Goal: Task Accomplishment & Management: Manage account settings

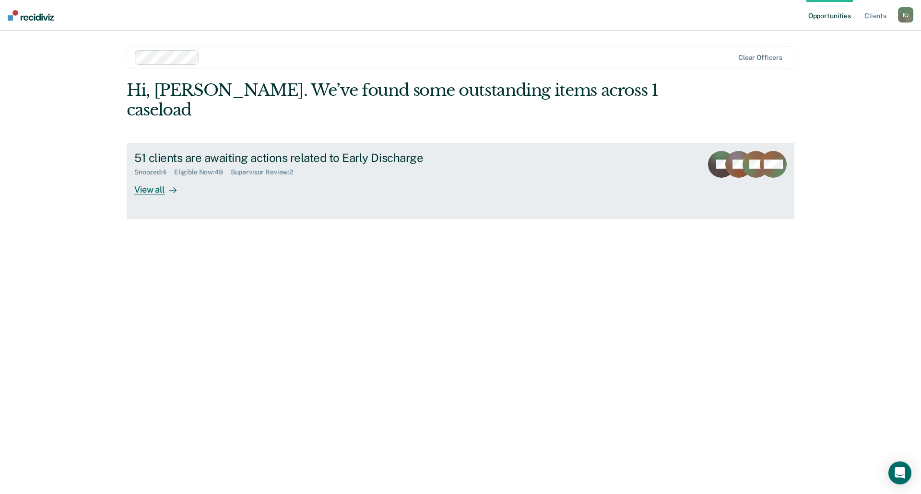
click at [161, 176] on div "View all" at bounding box center [161, 185] width 54 height 19
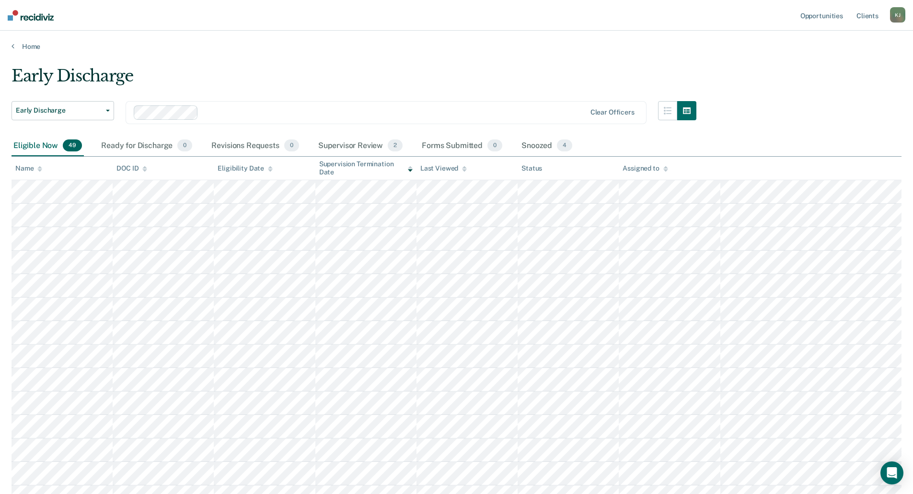
click at [411, 166] on icon at bounding box center [410, 169] width 5 height 6
click at [410, 171] on icon at bounding box center [410, 170] width 5 height 2
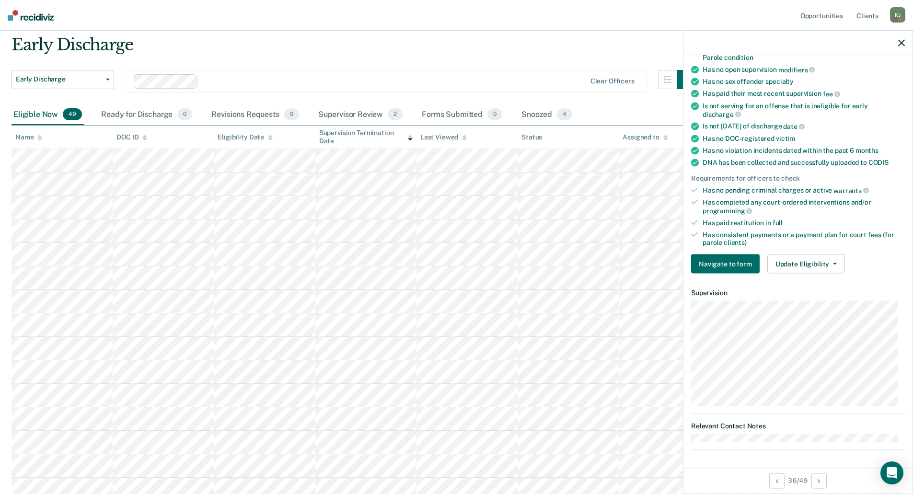
scroll to position [48, 0]
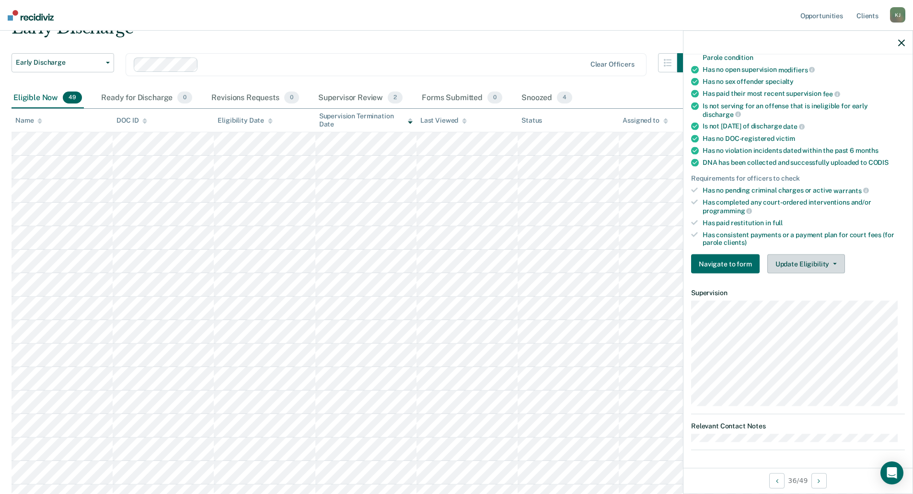
click at [831, 261] on button "Update Eligibility" at bounding box center [807, 264] width 78 height 19
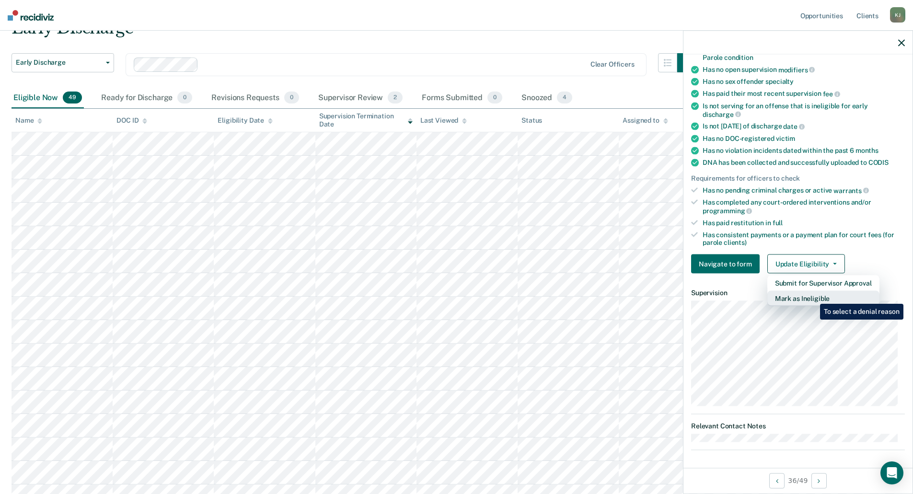
click at [813, 297] on button "Mark as Ineligible" at bounding box center [824, 298] width 112 height 15
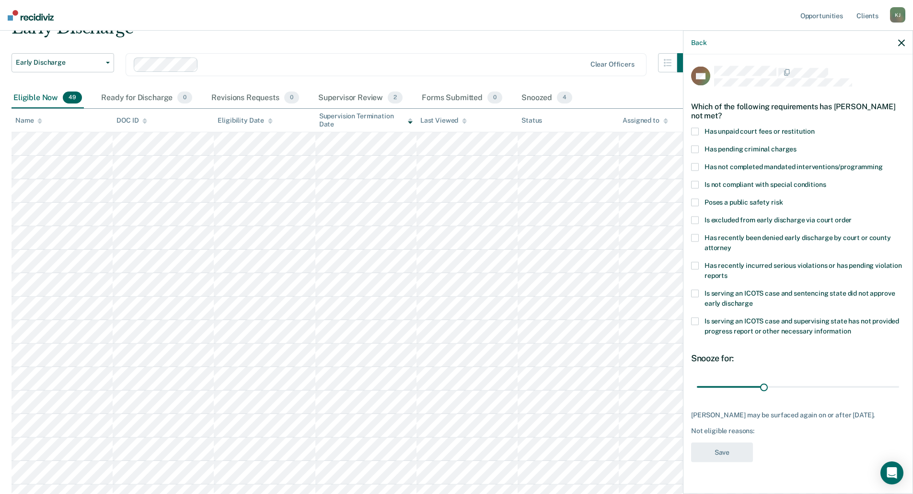
scroll to position [0, 0]
click at [698, 132] on span at bounding box center [695, 132] width 8 height 8
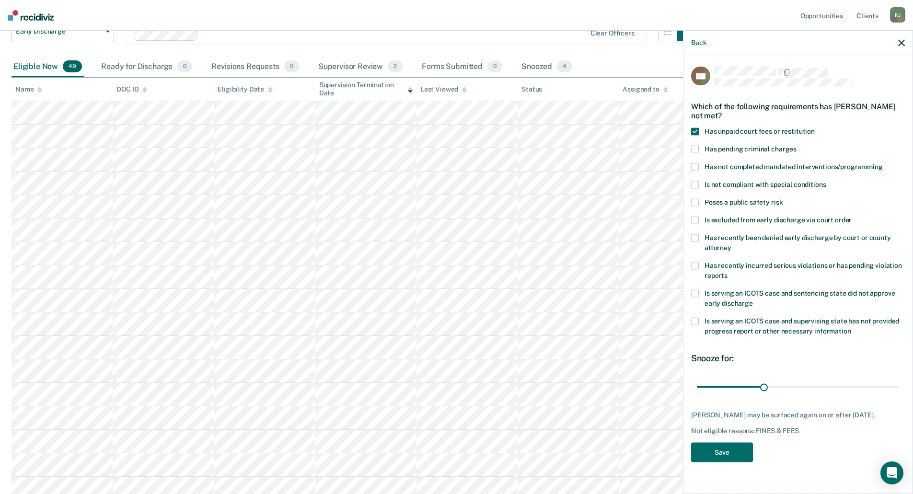
scroll to position [96, 0]
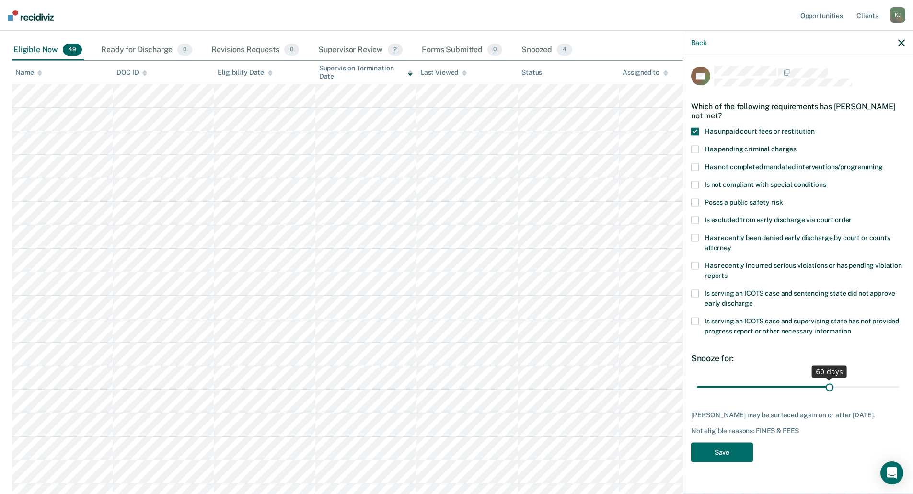
drag, startPoint x: 764, startPoint y: 385, endPoint x: 829, endPoint y: 381, distance: 65.3
type input "60"
click at [829, 381] on input "range" at bounding box center [798, 387] width 202 height 17
click at [730, 451] on button "Save" at bounding box center [722, 453] width 62 height 20
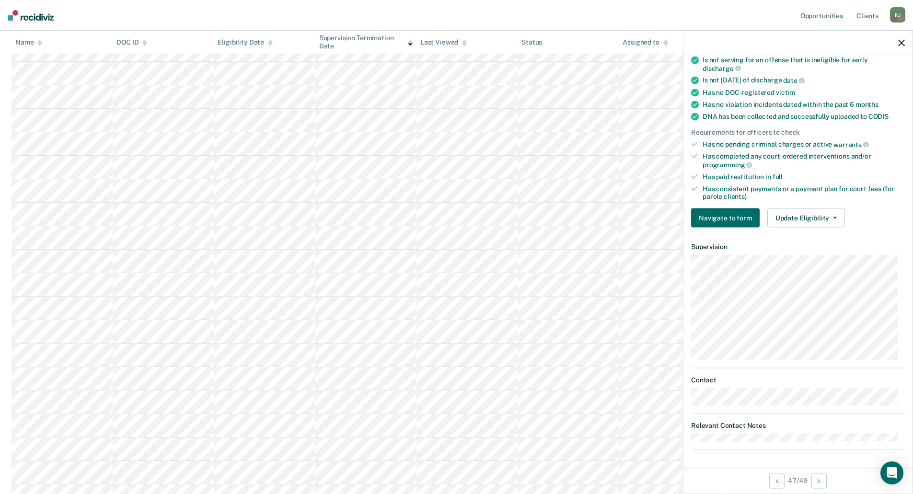
scroll to position [192, 0]
click at [833, 217] on icon "button" at bounding box center [835, 218] width 4 height 2
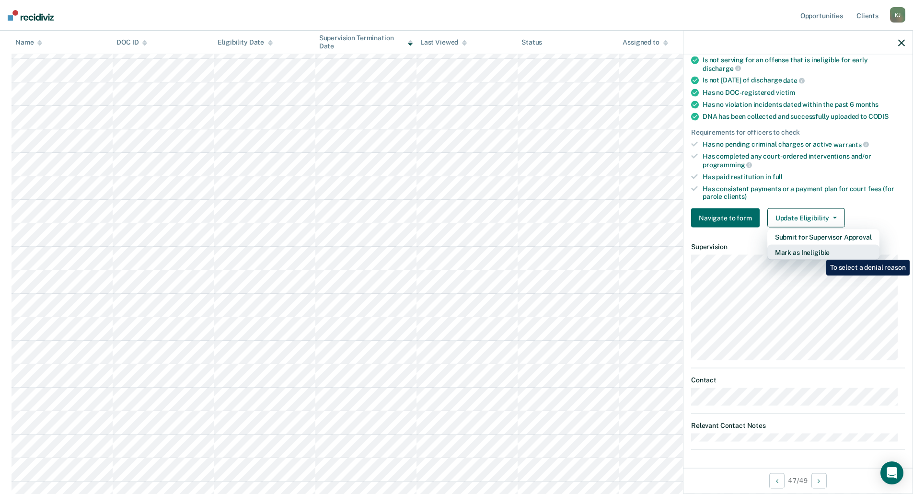
click at [819, 253] on button "Mark as Ineligible" at bounding box center [824, 252] width 112 height 15
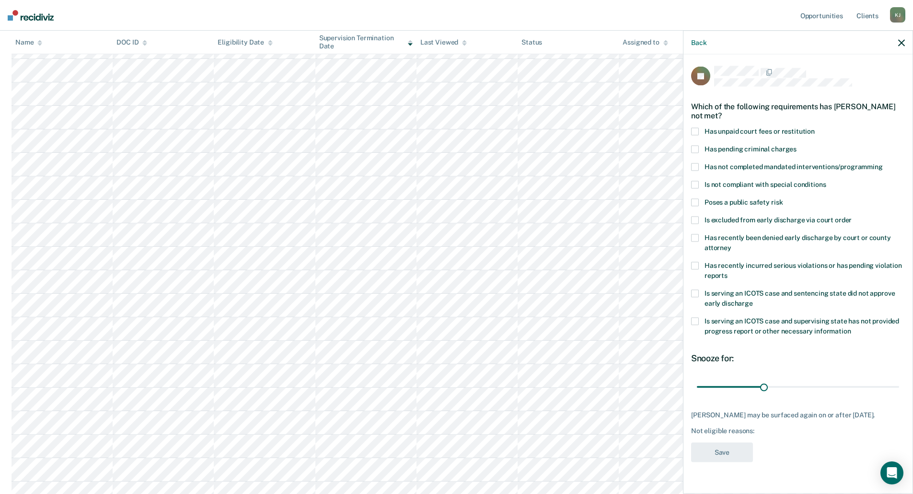
click at [695, 129] on span at bounding box center [695, 132] width 8 height 8
drag, startPoint x: 765, startPoint y: 385, endPoint x: 830, endPoint y: 386, distance: 65.2
type input "60"
click at [830, 386] on input "range" at bounding box center [798, 387] width 202 height 17
click at [730, 450] on button "Save" at bounding box center [722, 453] width 62 height 20
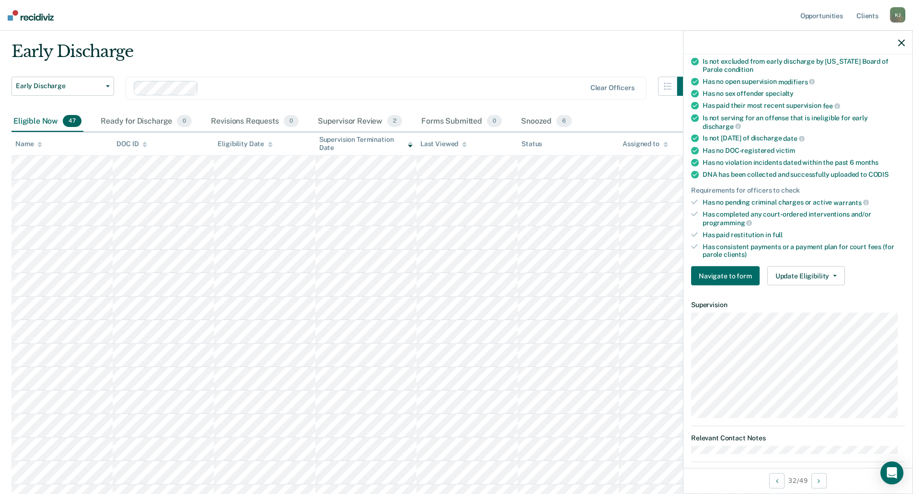
scroll to position [144, 0]
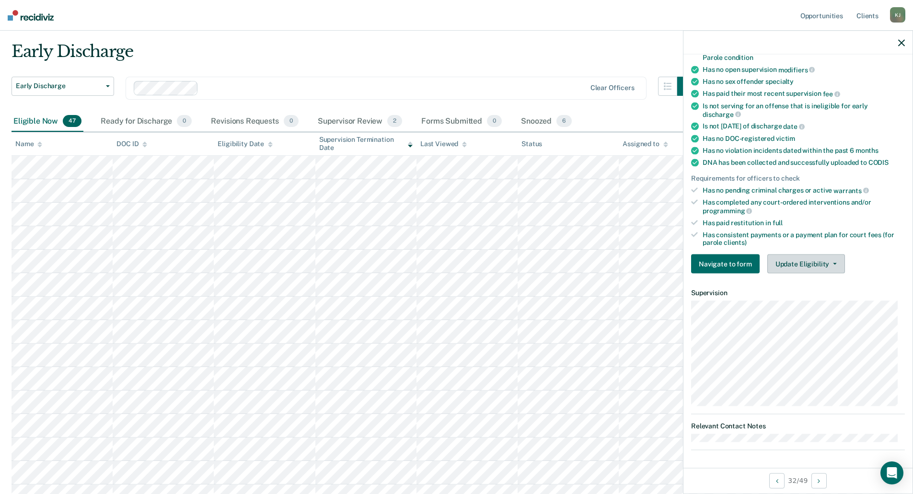
click at [831, 260] on button "Update Eligibility" at bounding box center [807, 264] width 78 height 19
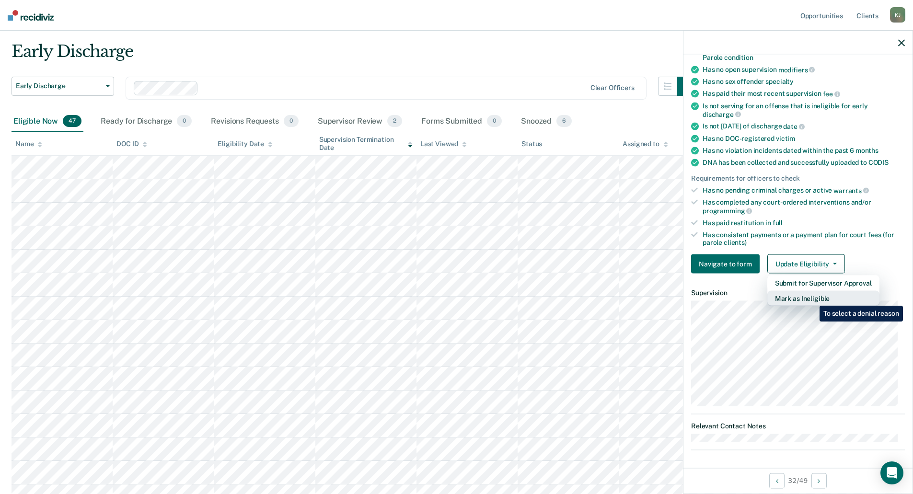
click at [813, 299] on button "Mark as Ineligible" at bounding box center [824, 298] width 112 height 15
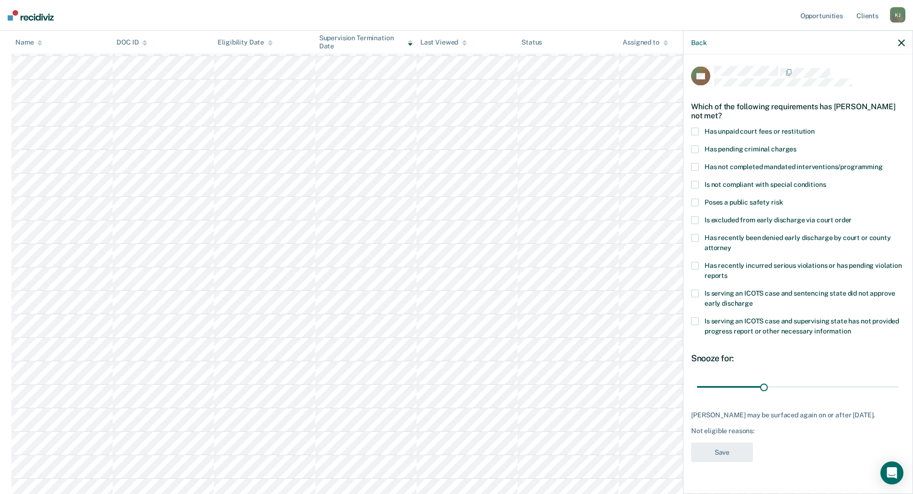
scroll to position [168, 0]
click at [695, 322] on span at bounding box center [695, 322] width 8 height 8
click at [724, 459] on button "Save" at bounding box center [722, 453] width 62 height 20
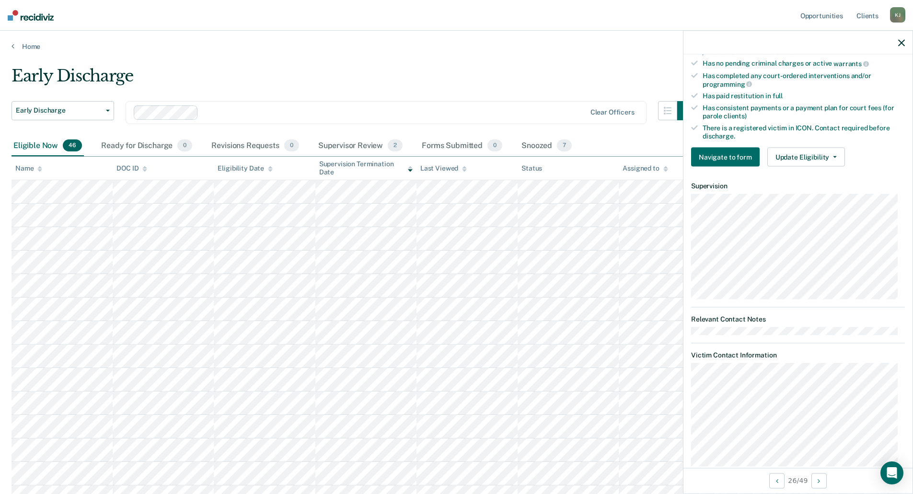
scroll to position [295, 0]
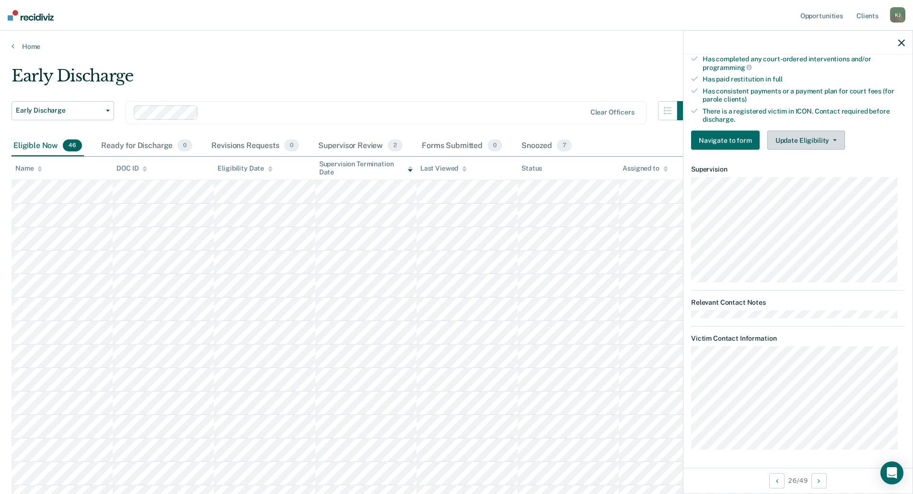
click at [832, 136] on button "Update Eligibility" at bounding box center [807, 140] width 78 height 19
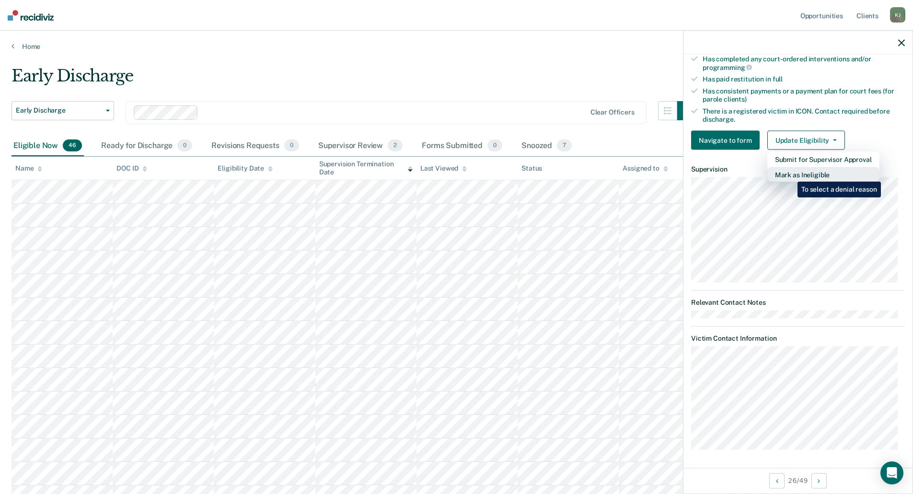
click at [791, 175] on button "Mark as Ineligible" at bounding box center [824, 174] width 112 height 15
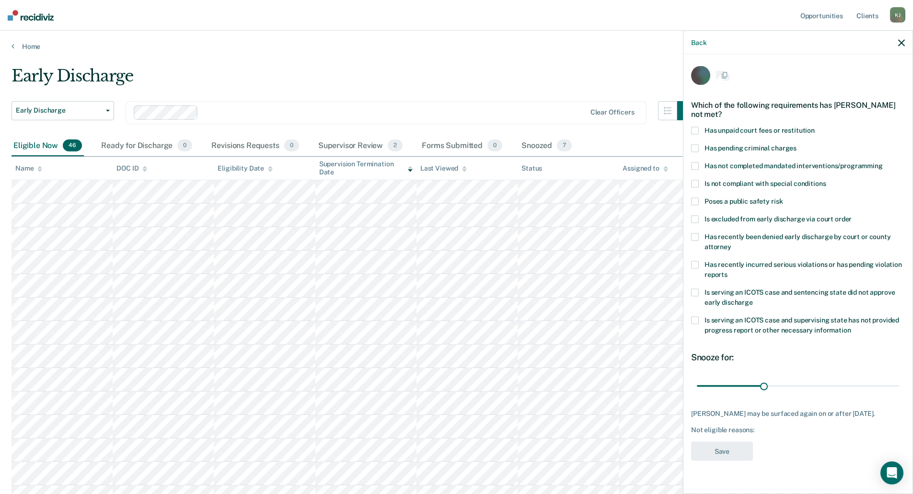
scroll to position [0, 0]
click at [694, 218] on span at bounding box center [695, 221] width 8 height 8
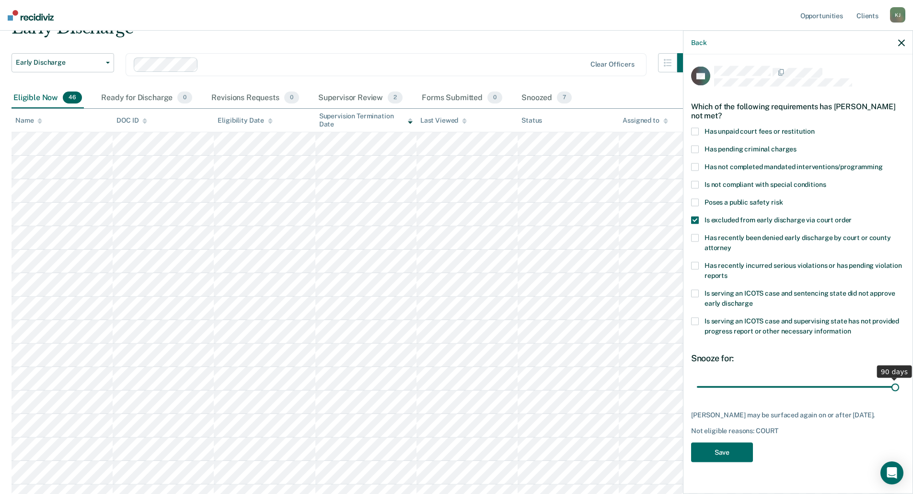
drag, startPoint x: 765, startPoint y: 387, endPoint x: 916, endPoint y: 379, distance: 151.7
type input "90"
click at [899, 379] on input "range" at bounding box center [798, 387] width 202 height 17
click at [726, 447] on button "Save" at bounding box center [722, 453] width 62 height 20
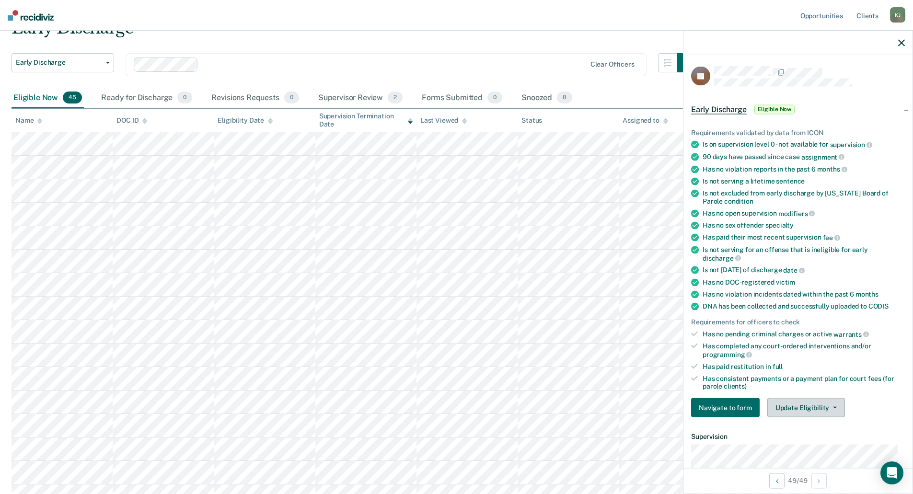
click at [831, 408] on button "Update Eligibility" at bounding box center [807, 407] width 78 height 19
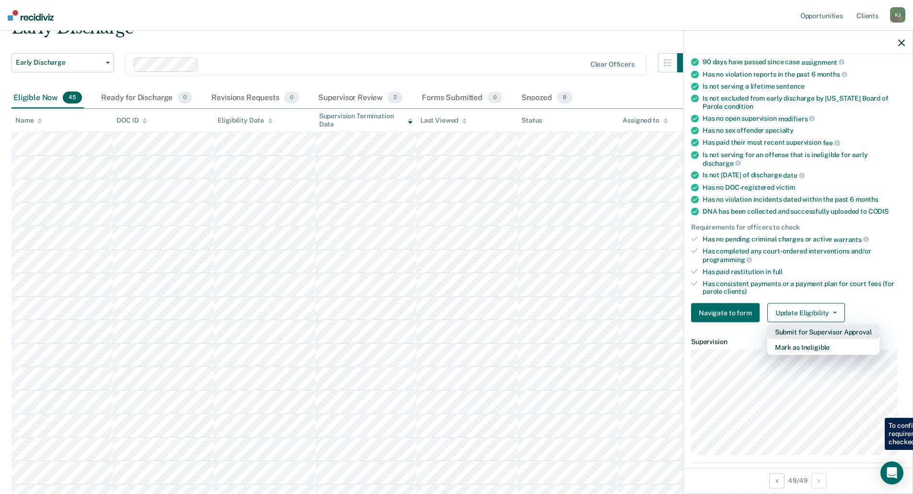
scroll to position [96, 0]
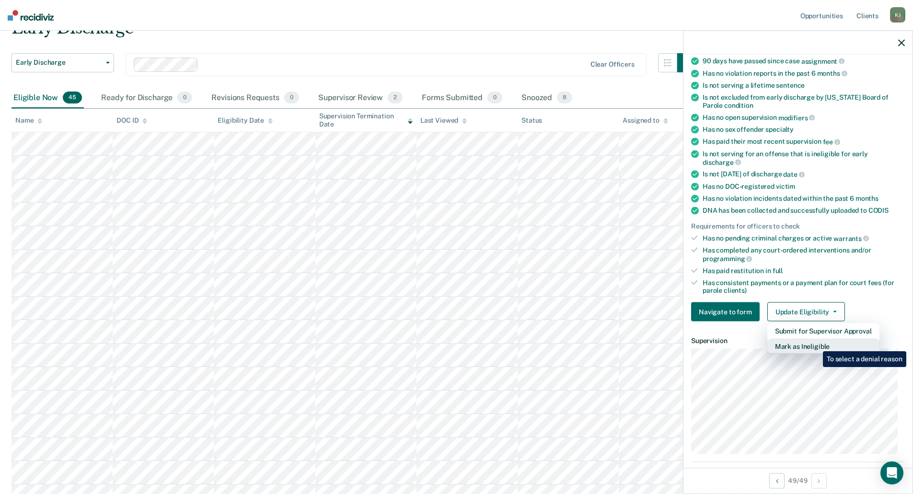
click at [816, 344] on button "Mark as Ineligible" at bounding box center [824, 346] width 112 height 15
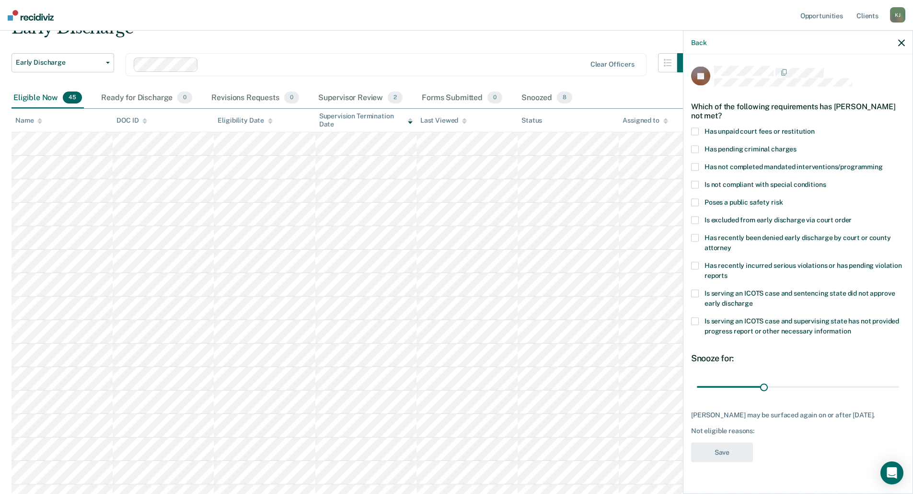
click at [697, 128] on span at bounding box center [695, 132] width 8 height 8
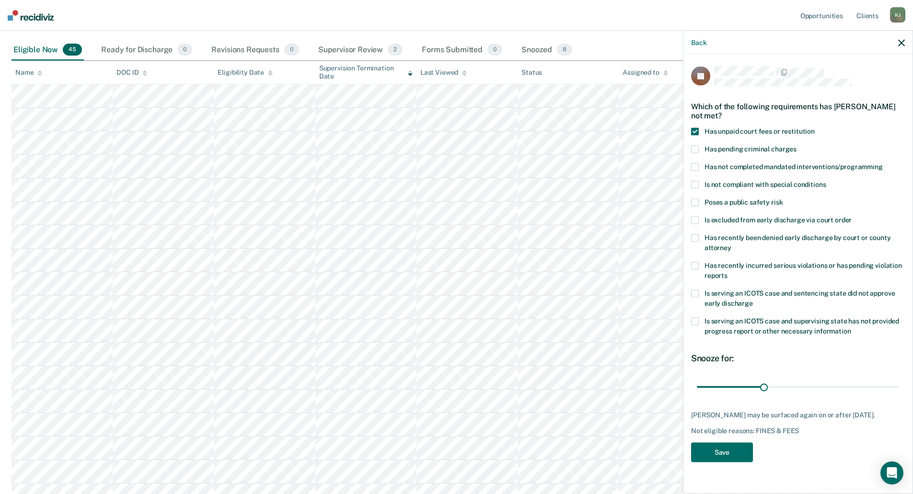
click at [695, 264] on span at bounding box center [695, 266] width 8 height 8
click at [696, 151] on span at bounding box center [695, 150] width 8 height 8
drag, startPoint x: 762, startPoint y: 384, endPoint x: 965, endPoint y: 381, distance: 202.8
type input "90"
click at [899, 381] on input "range" at bounding box center [798, 387] width 202 height 17
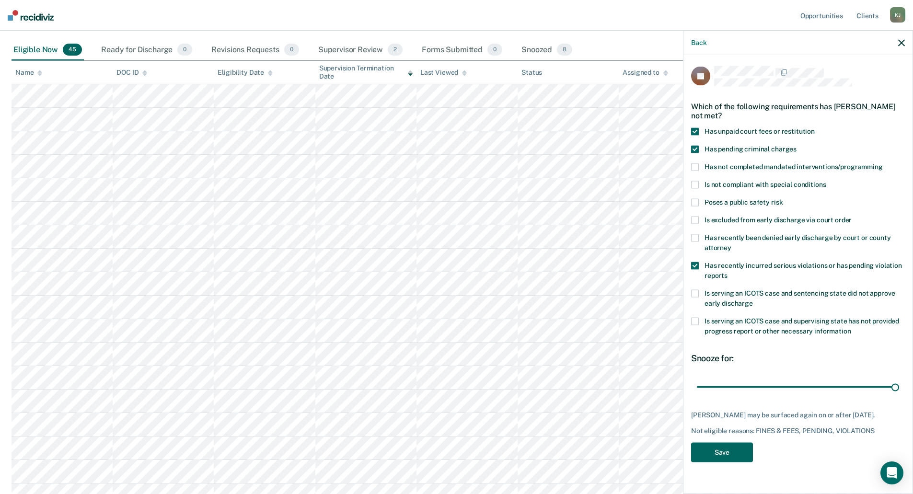
click at [719, 462] on button "Save" at bounding box center [722, 453] width 62 height 20
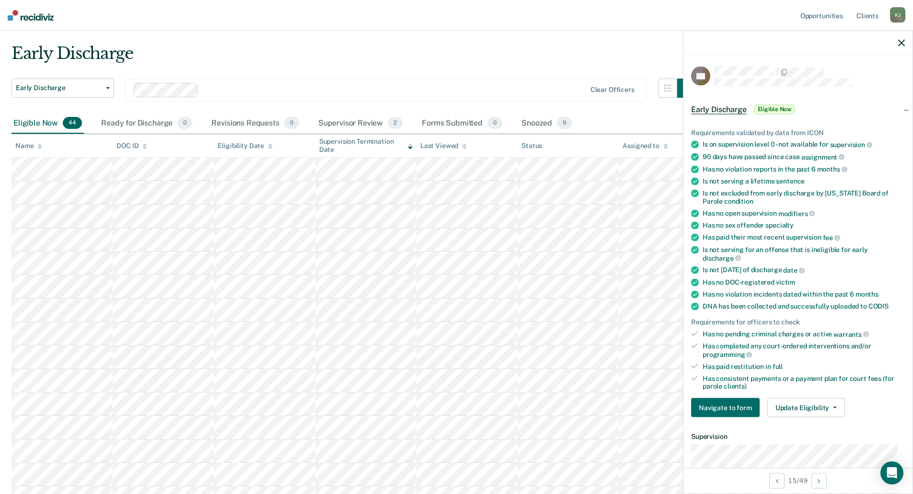
scroll to position [0, 0]
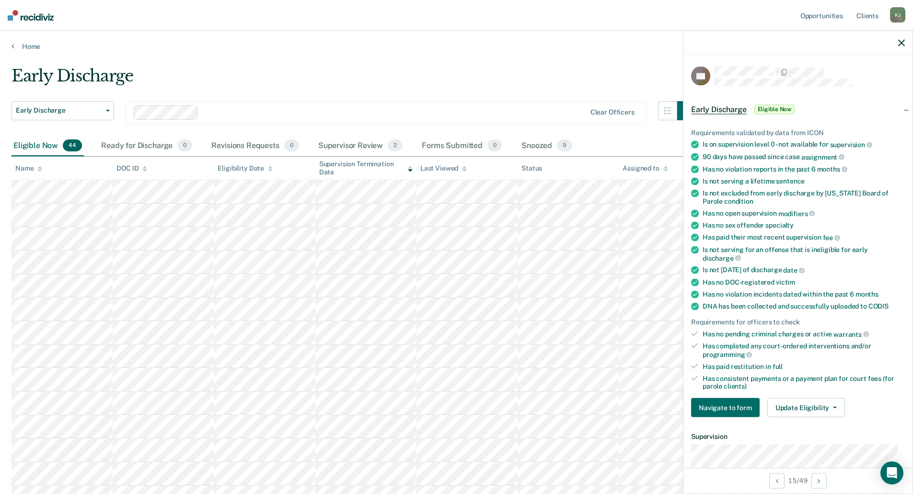
click at [902, 41] on icon "button" at bounding box center [901, 42] width 7 height 7
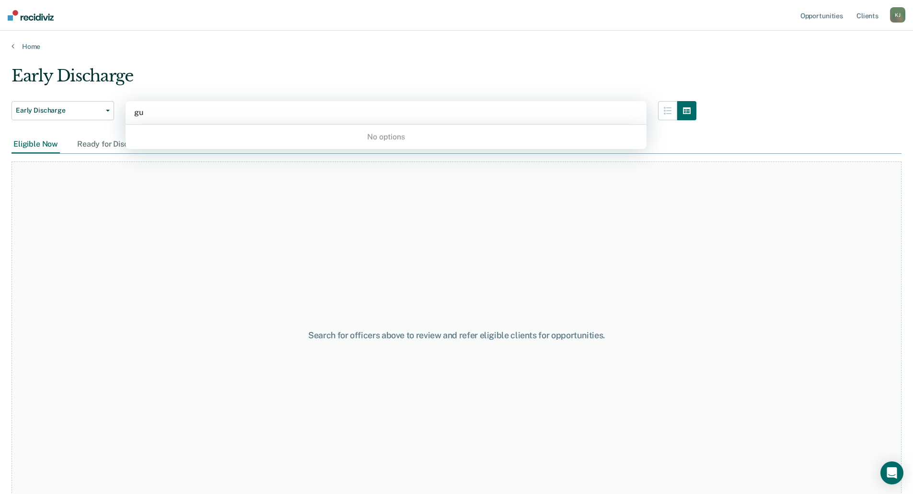
type input "g"
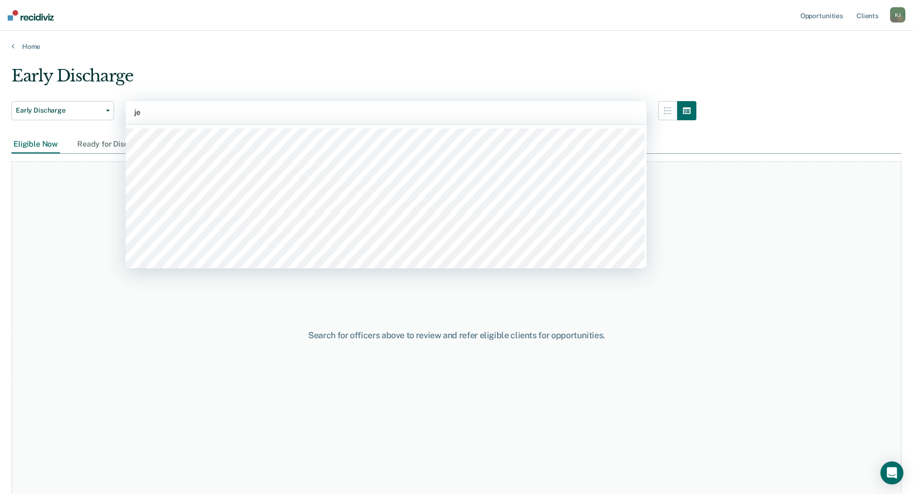
type input "j"
type input "[PERSON_NAME]"
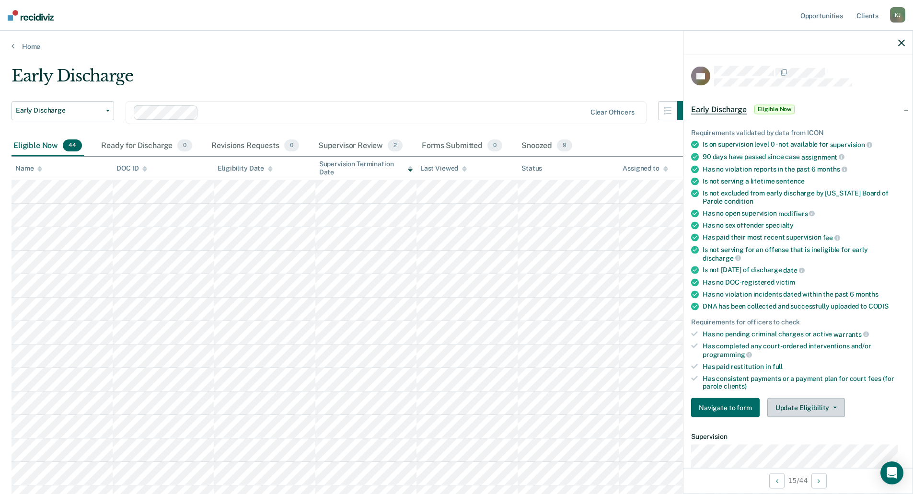
click at [802, 406] on button "Update Eligibility" at bounding box center [807, 407] width 78 height 19
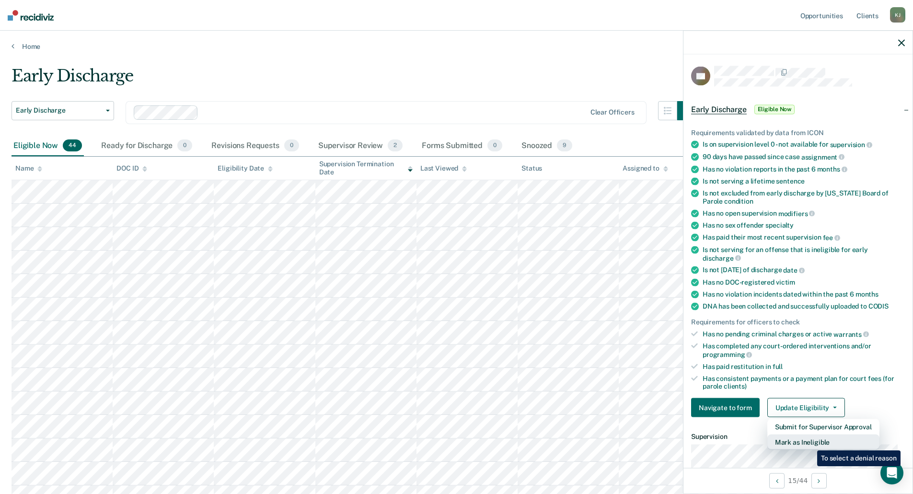
click at [810, 443] on button "Mark as Ineligible" at bounding box center [824, 442] width 112 height 15
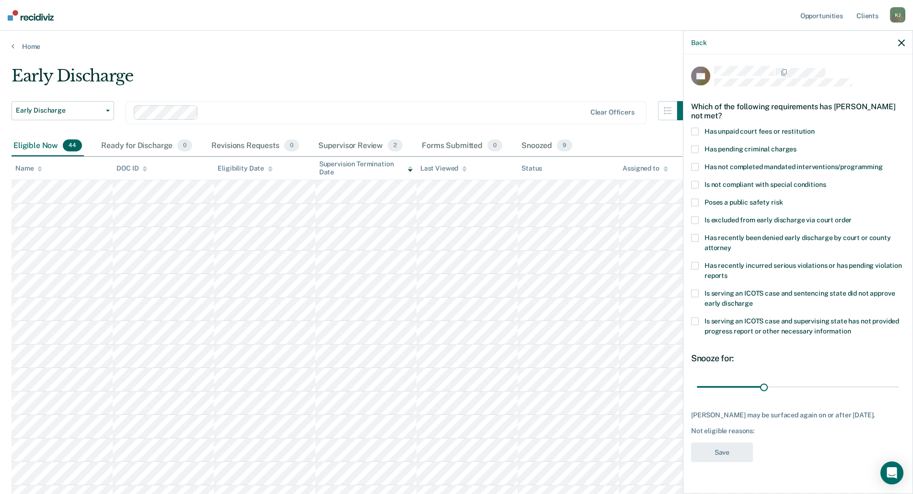
click at [695, 218] on span at bounding box center [695, 221] width 8 height 8
drag, startPoint x: 762, startPoint y: 387, endPoint x: 903, endPoint y: 384, distance: 140.5
type input "90"
click at [899, 384] on input "range" at bounding box center [798, 387] width 202 height 17
click at [721, 454] on button "Save" at bounding box center [722, 453] width 62 height 20
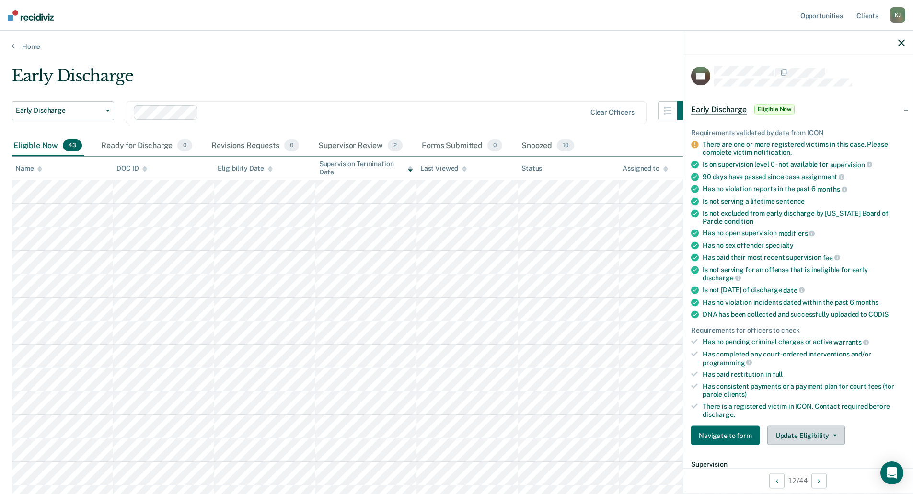
click at [807, 431] on button "Update Eligibility" at bounding box center [807, 435] width 78 height 19
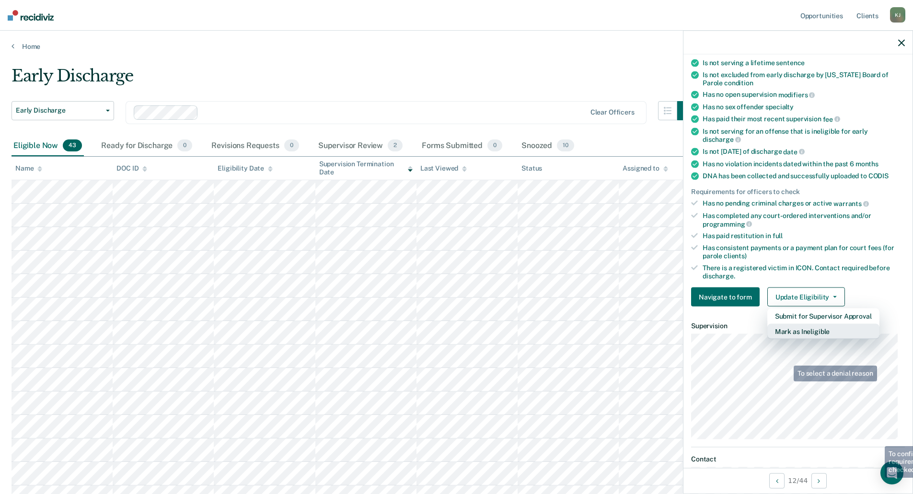
scroll to position [144, 0]
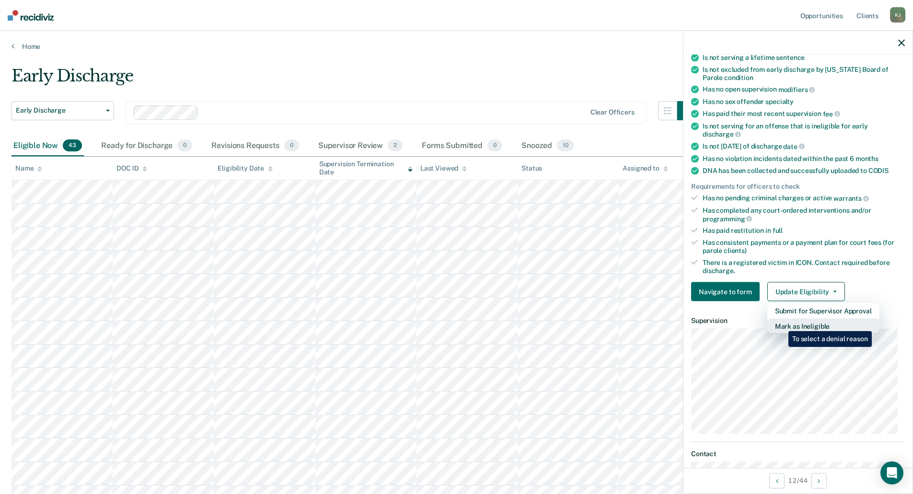
click at [781, 324] on button "Mark as Ineligible" at bounding box center [824, 326] width 112 height 15
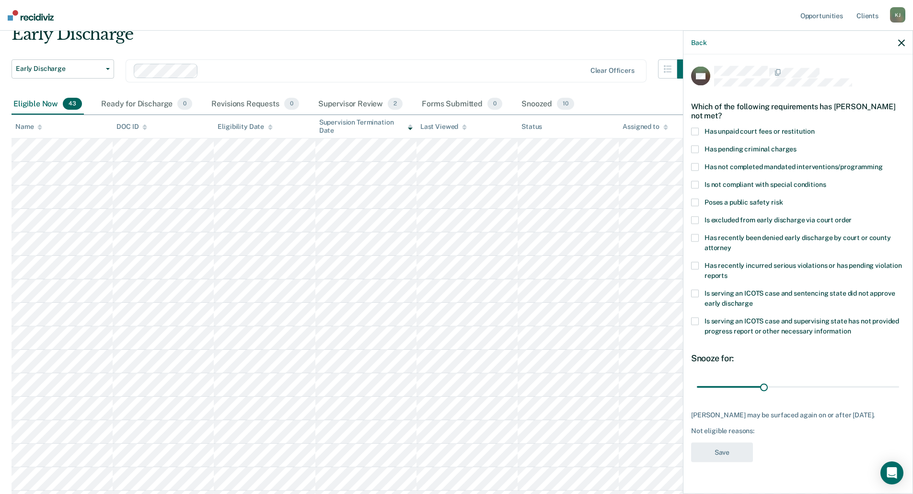
scroll to position [96, 0]
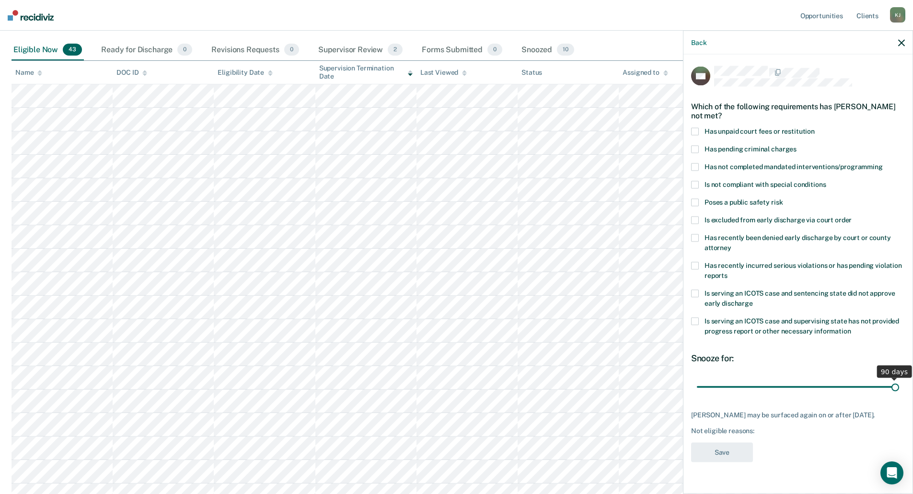
drag, startPoint x: 763, startPoint y: 386, endPoint x: 915, endPoint y: 387, distance: 151.5
type input "90"
click at [899, 387] on input "range" at bounding box center [798, 387] width 202 height 17
click at [693, 218] on span at bounding box center [695, 221] width 8 height 8
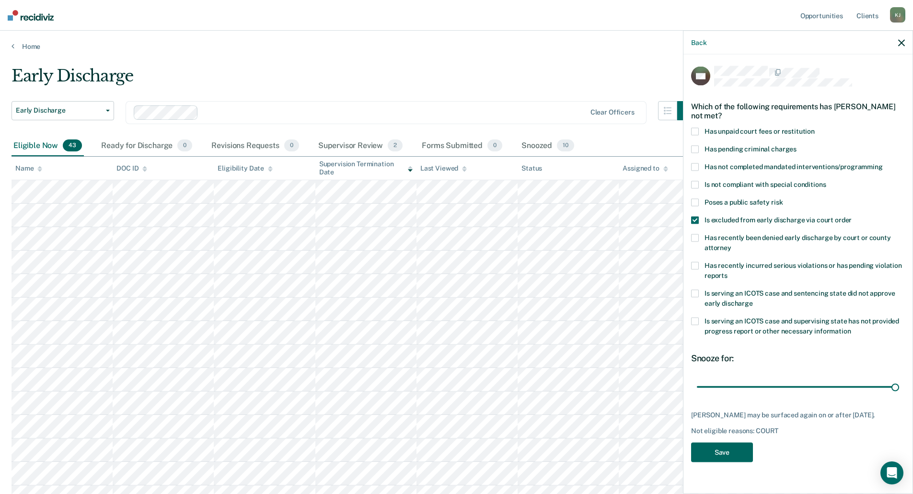
click at [729, 450] on button "Save" at bounding box center [722, 453] width 62 height 20
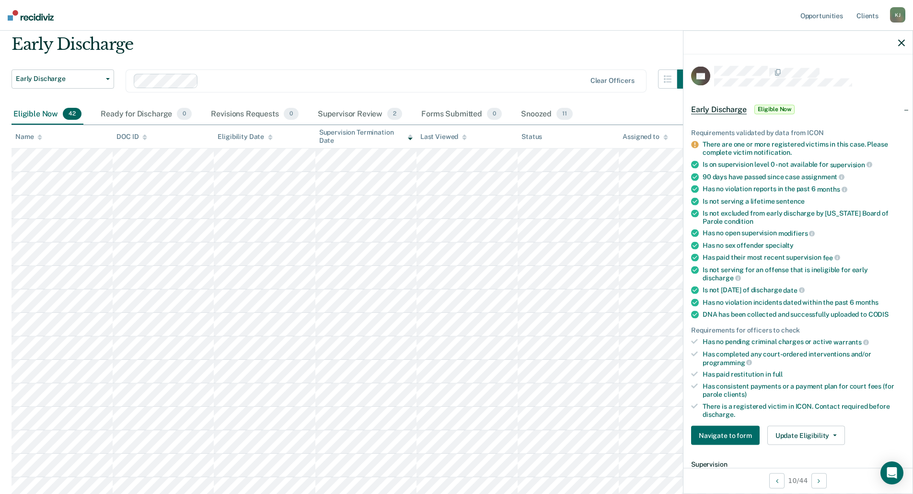
scroll to position [48, 0]
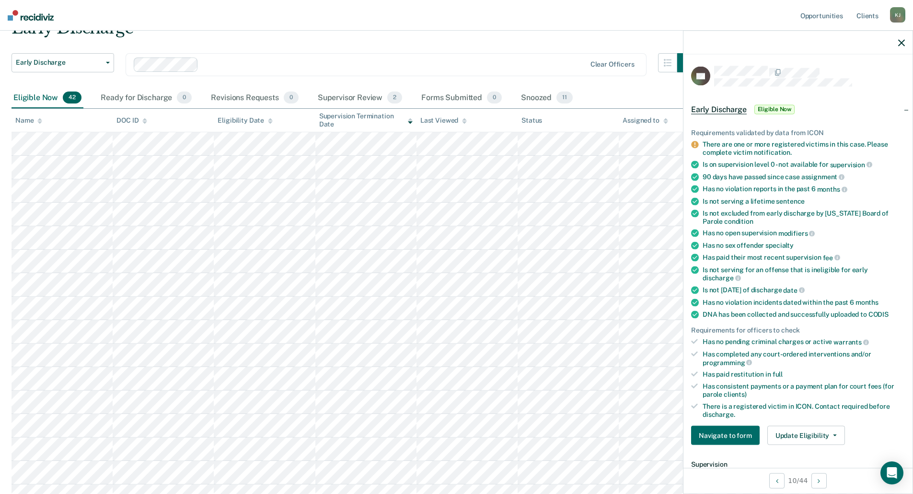
click at [336, 44] on div "Early Discharge" at bounding box center [354, 31] width 685 height 27
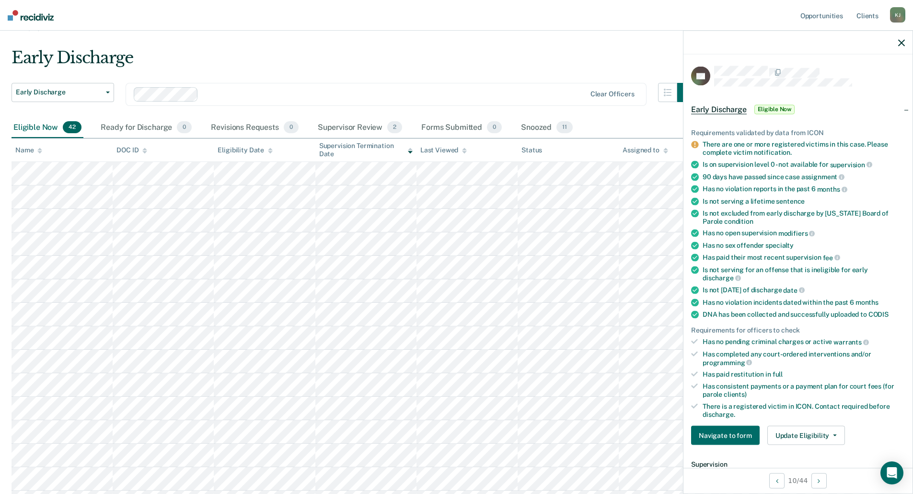
scroll to position [0, 0]
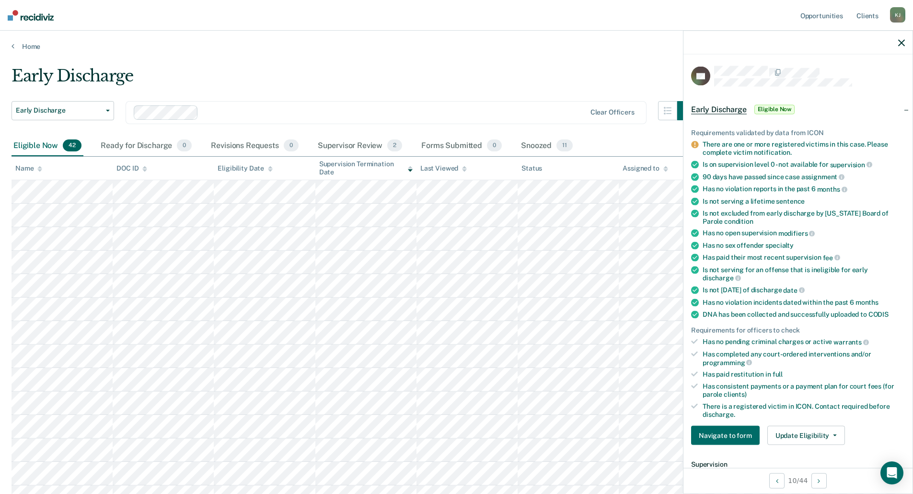
click at [904, 41] on icon "button" at bounding box center [901, 42] width 7 height 7
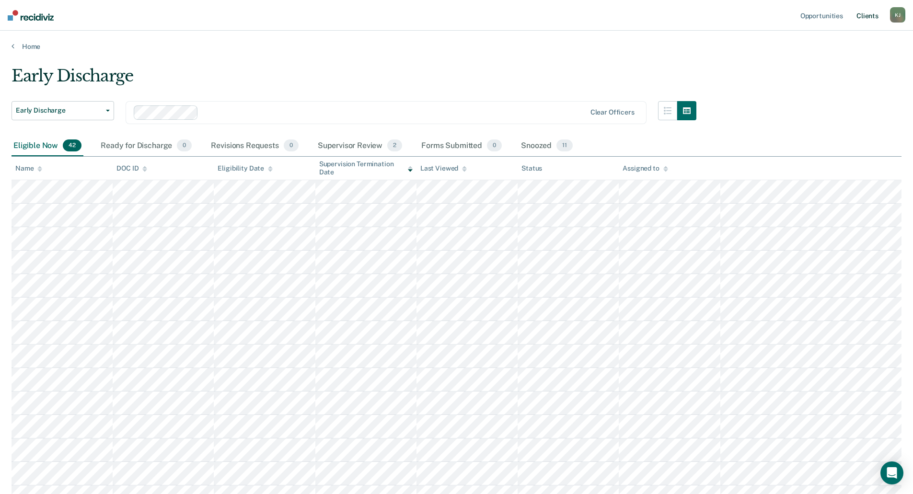
click at [869, 17] on link "Client s" at bounding box center [868, 15] width 26 height 31
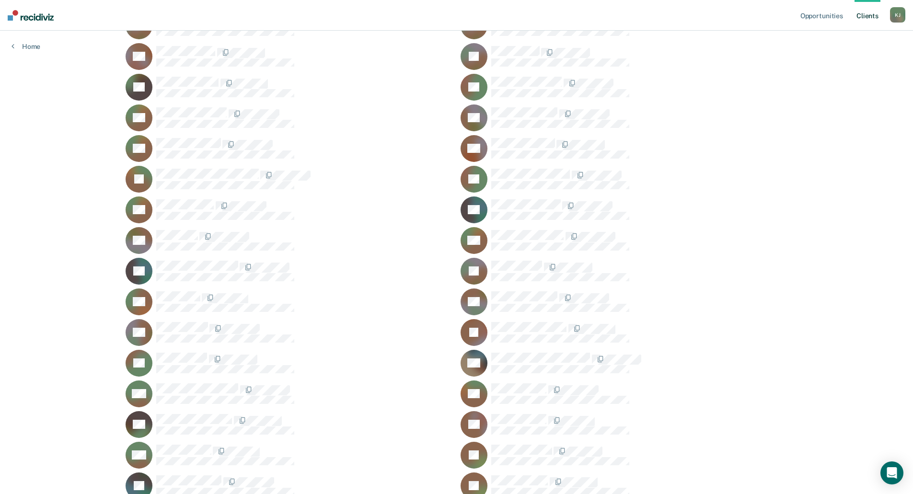
scroll to position [8342, 0]
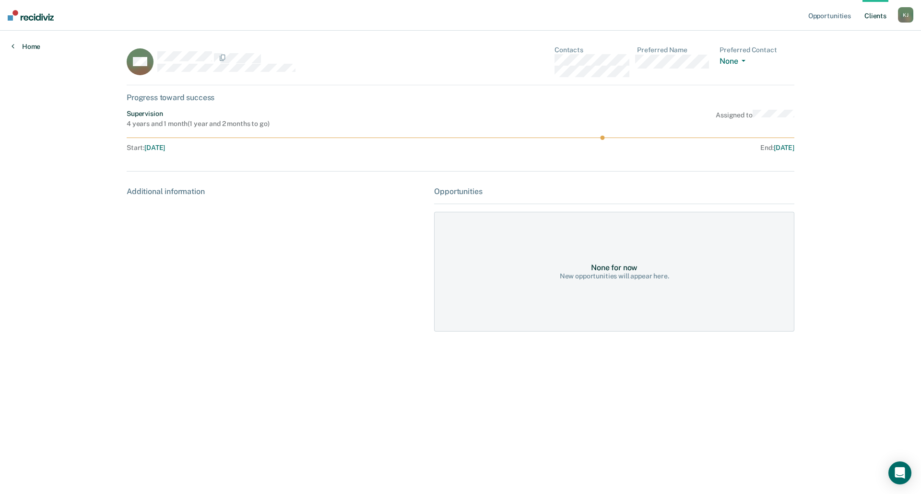
click at [12, 47] on icon at bounding box center [13, 46] width 3 height 8
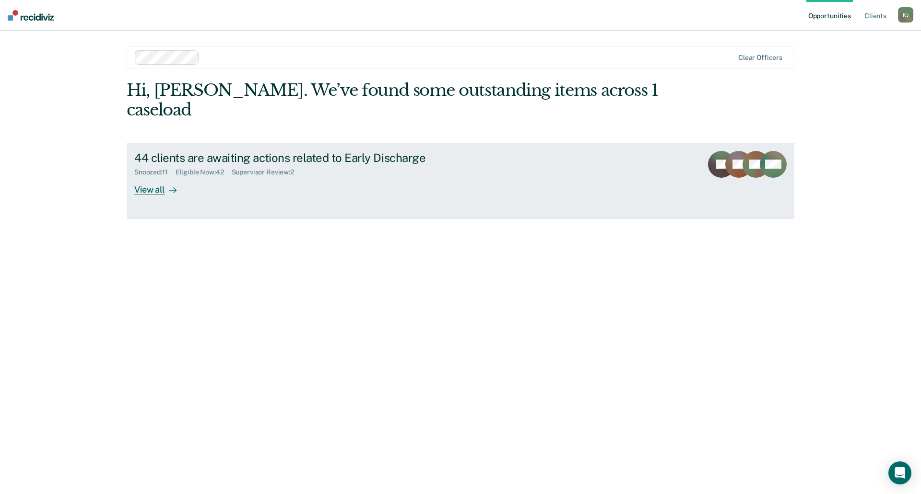
click at [156, 176] on div "View all" at bounding box center [161, 185] width 54 height 19
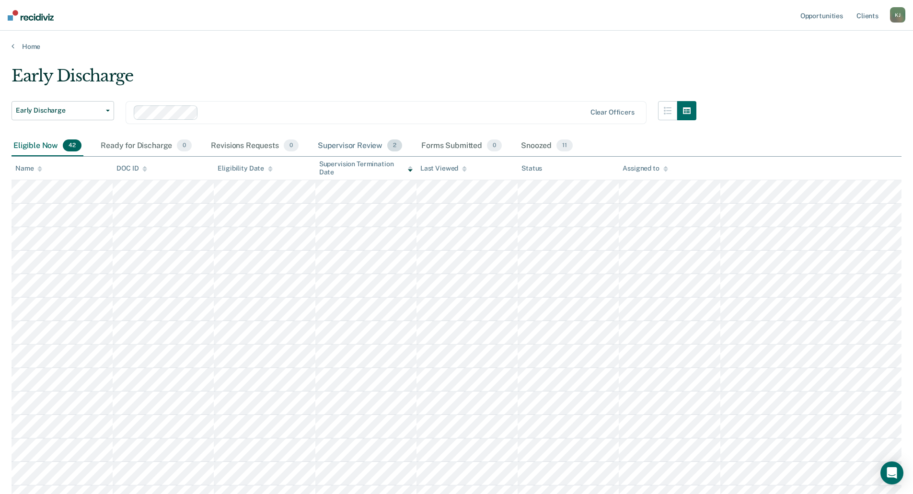
click at [367, 145] on div "Supervisor Review 2" at bounding box center [360, 146] width 89 height 21
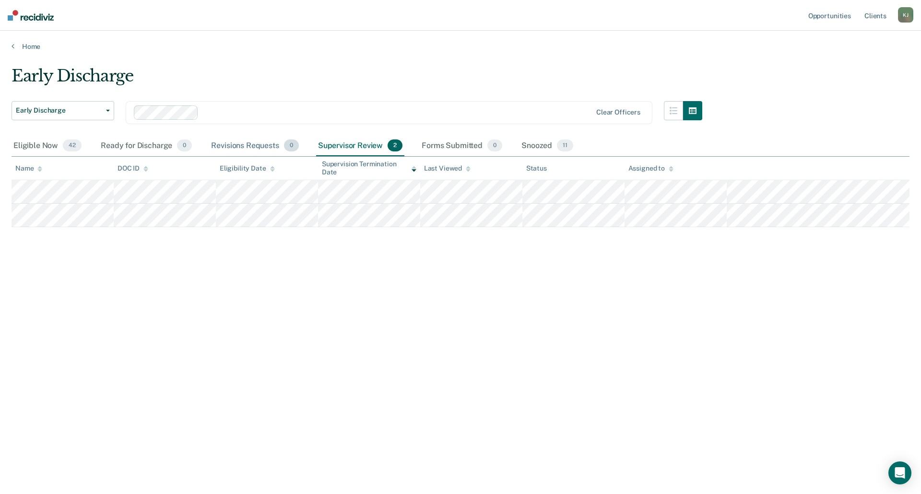
click at [237, 145] on div "Revisions Requests 0" at bounding box center [254, 146] width 91 height 21
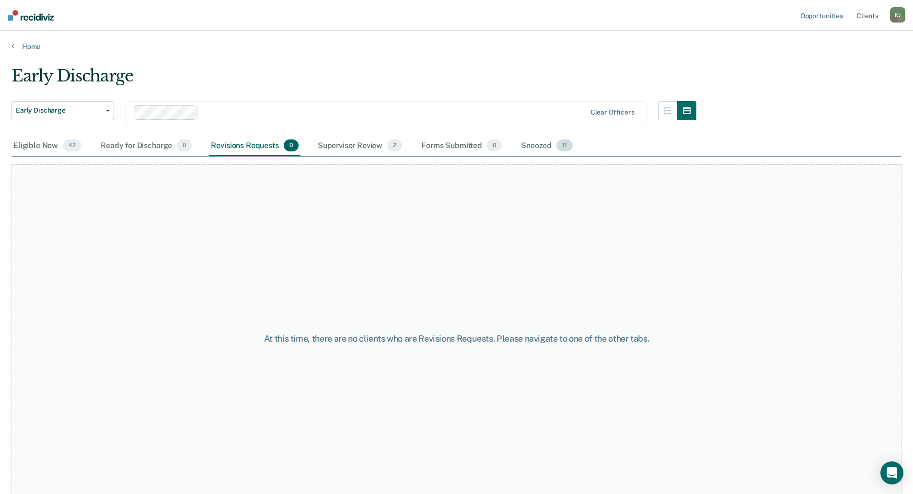
click at [537, 148] on div "Snoozed 11" at bounding box center [547, 146] width 56 height 21
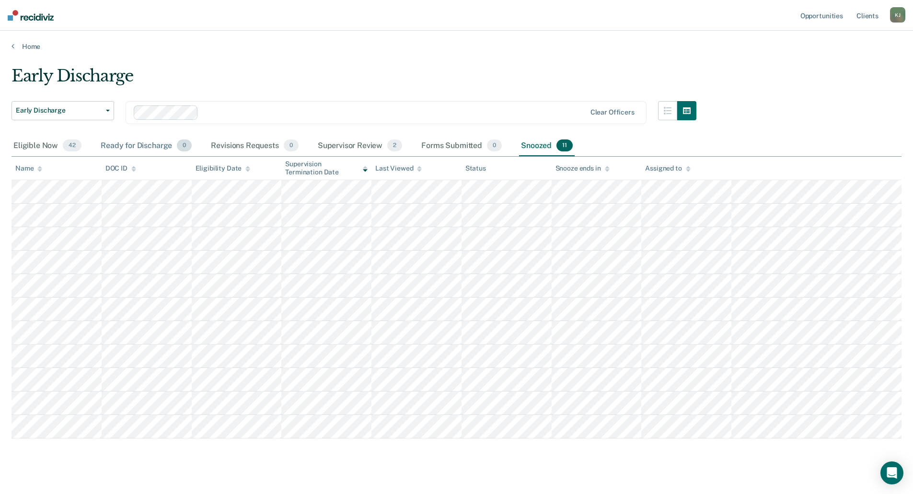
click at [127, 145] on div "Ready for Discharge 0" at bounding box center [146, 146] width 95 height 21
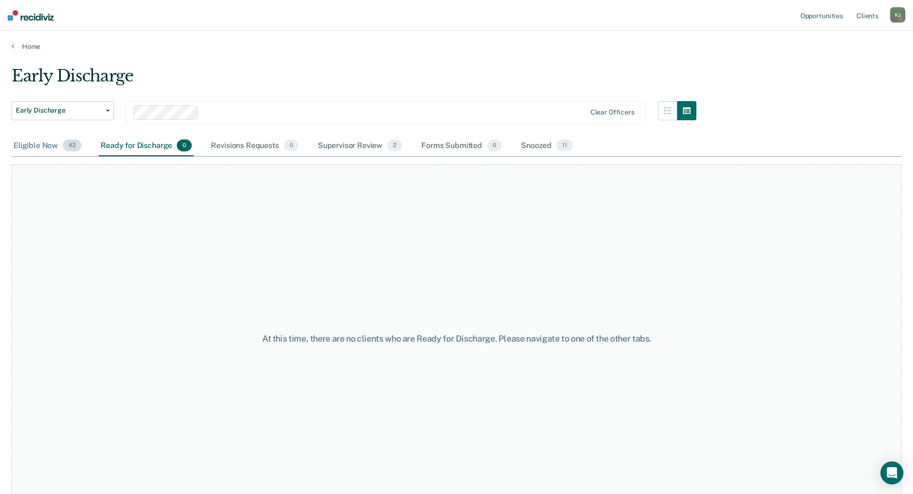
click at [40, 146] on div "Eligible Now 42" at bounding box center [48, 146] width 72 height 21
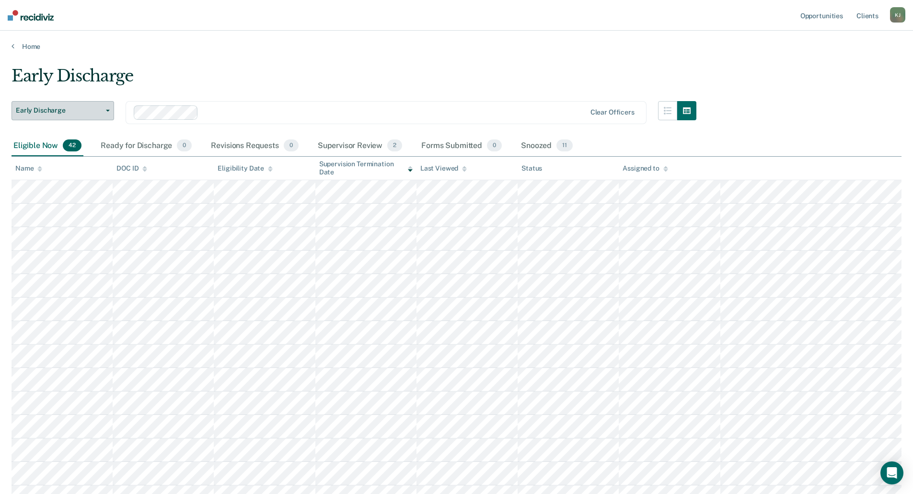
click at [109, 111] on icon "button" at bounding box center [108, 111] width 4 height 2
click at [890, 474] on icon "Open Intercom Messenger" at bounding box center [891, 473] width 11 height 12
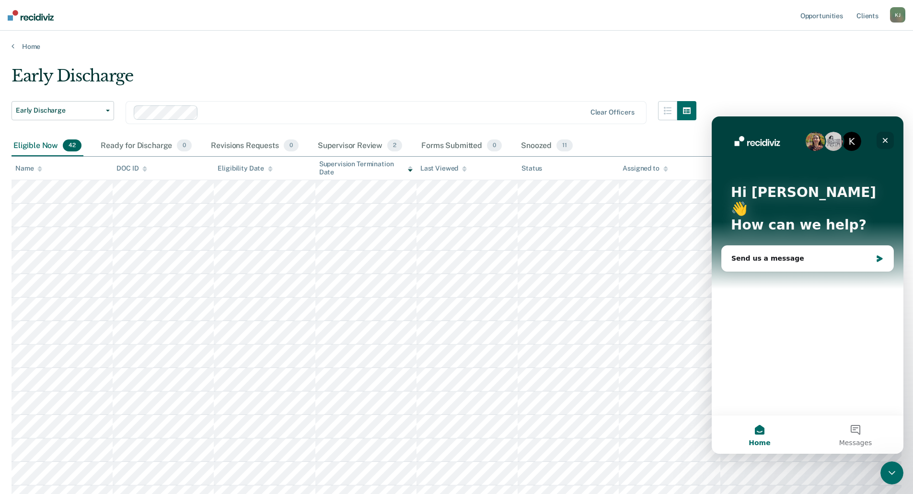
click at [885, 138] on icon "Close" at bounding box center [886, 141] width 8 height 8
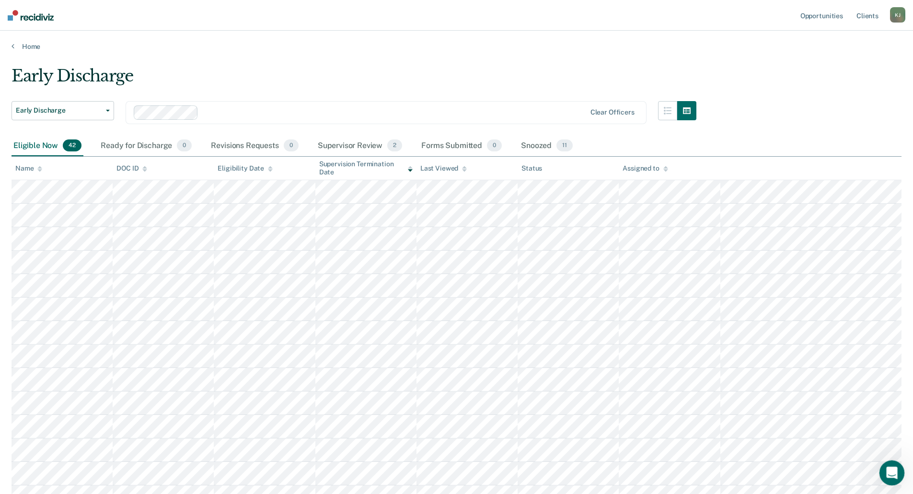
click at [889, 472] on icon "Open Intercom Messenger" at bounding box center [891, 472] width 16 height 16
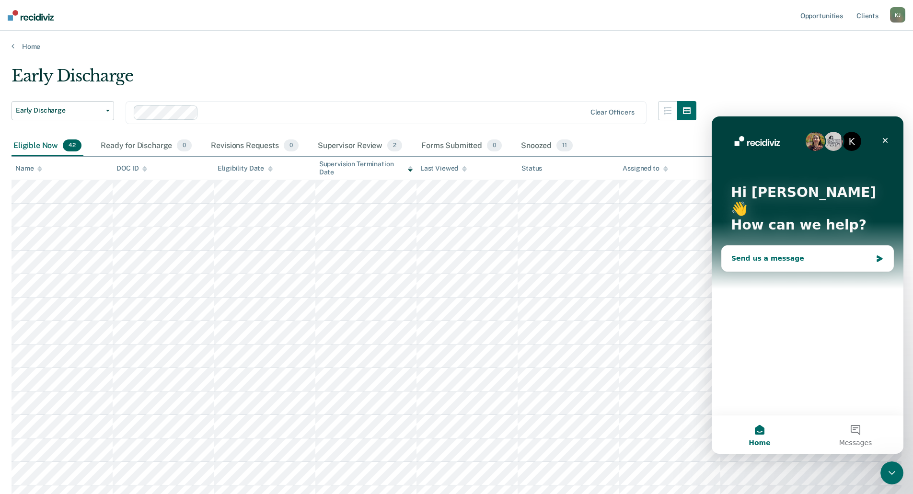
click at [844, 254] on div "Send us a message" at bounding box center [802, 259] width 140 height 10
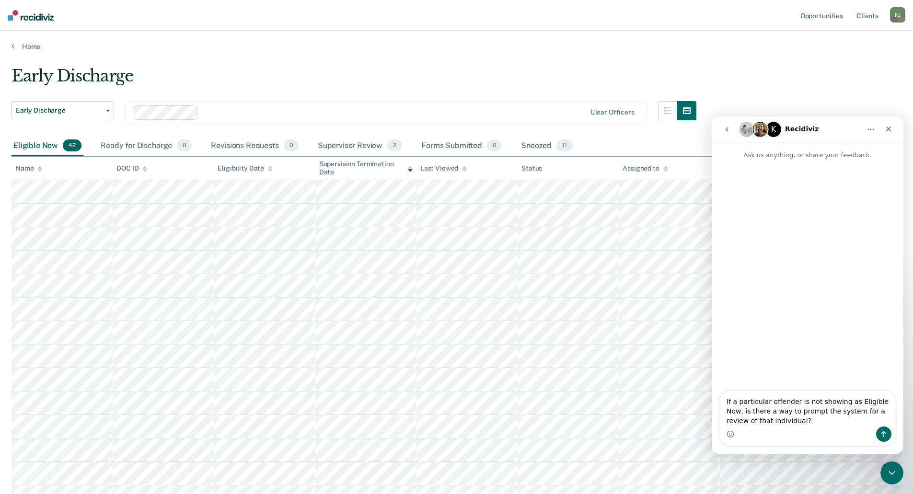
type textarea "If a particular offender is not showing as Eligible Now, is there a way to prom…"
click at [40, 168] on icon at bounding box center [39, 167] width 5 height 2
click at [39, 170] on icon at bounding box center [39, 170] width 5 height 2
click at [269, 171] on icon at bounding box center [270, 170] width 5 height 2
click at [270, 166] on icon at bounding box center [270, 169] width 5 height 6
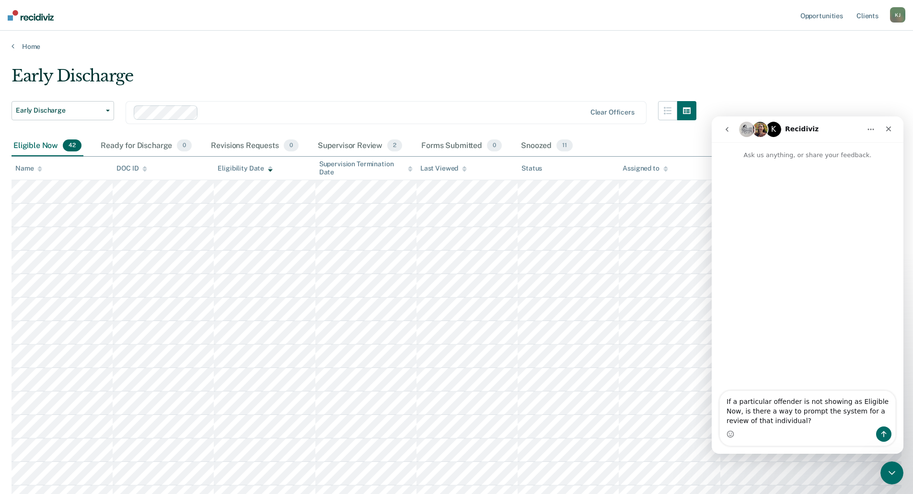
click at [409, 166] on icon at bounding box center [410, 169] width 5 height 6
click at [409, 170] on icon at bounding box center [410, 170] width 5 height 2
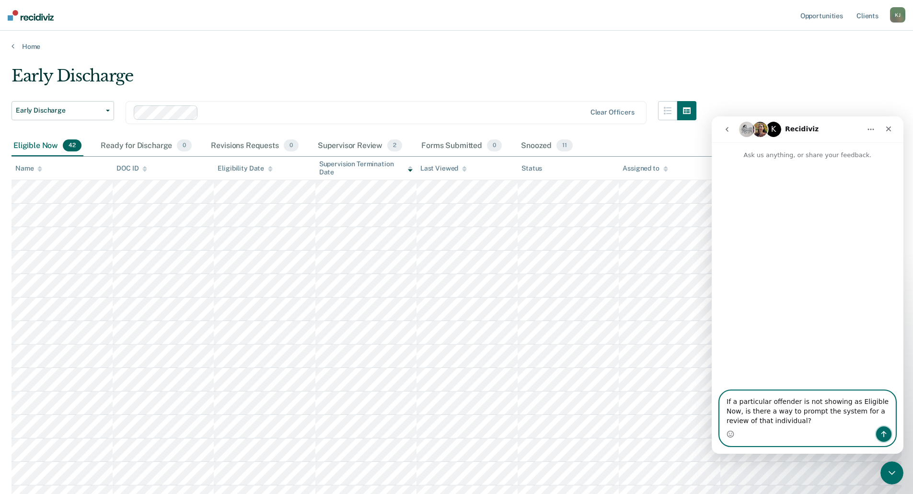
click at [883, 432] on icon "Send a message…" at bounding box center [884, 435] width 8 height 8
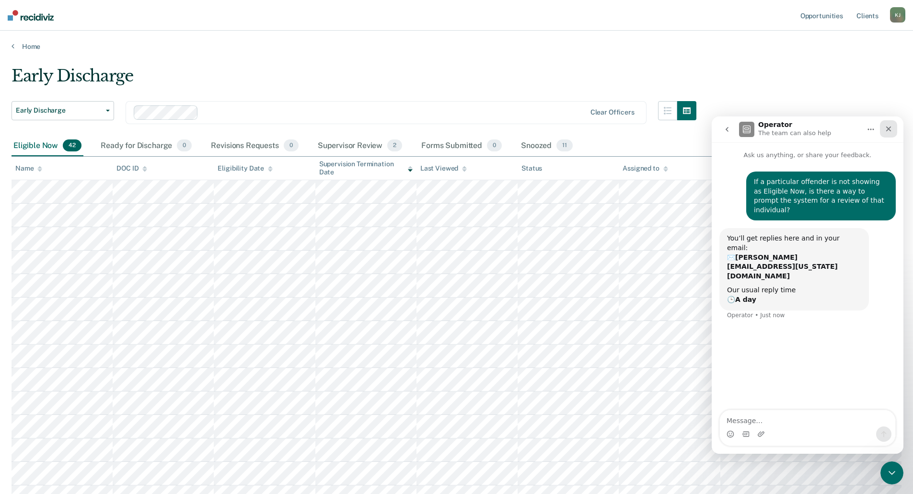
click at [890, 127] on icon "Close" at bounding box center [889, 129] width 8 height 8
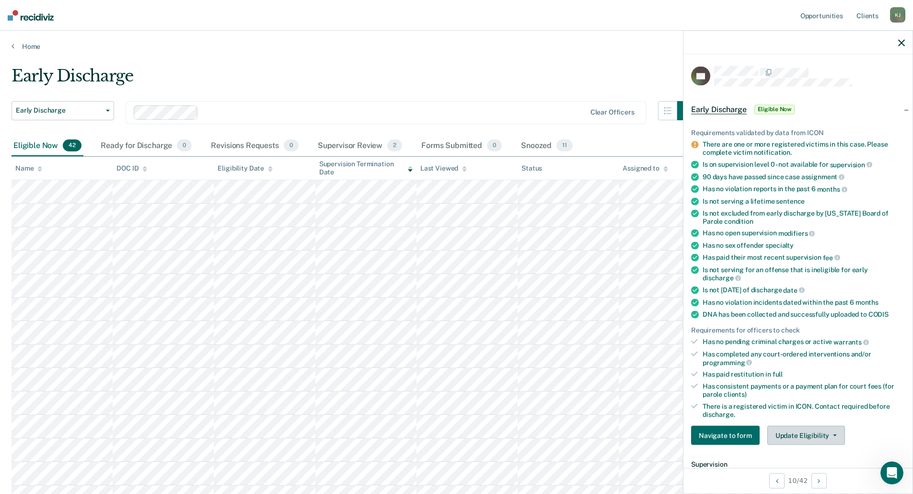
click at [833, 432] on button "Update Eligibility" at bounding box center [807, 435] width 78 height 19
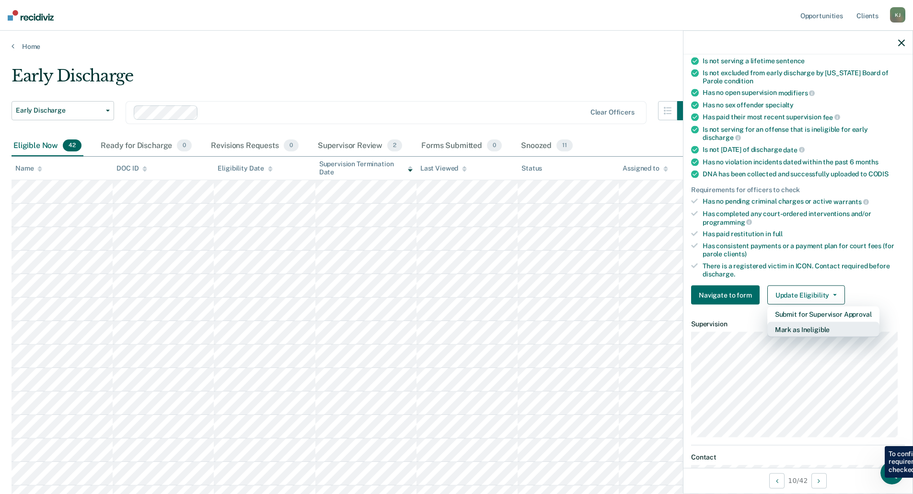
scroll to position [144, 0]
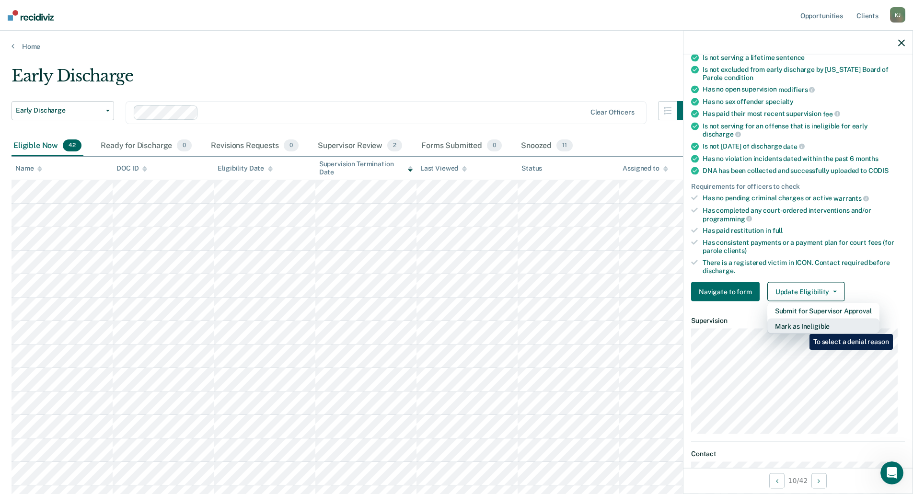
click at [803, 327] on button "Mark as Ineligible" at bounding box center [824, 326] width 112 height 15
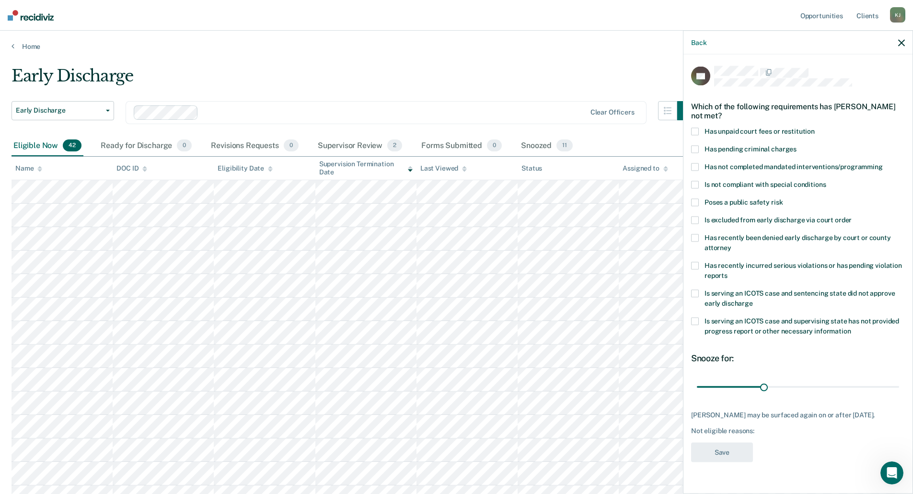
click at [695, 128] on span at bounding box center [695, 132] width 8 height 8
click at [694, 166] on span at bounding box center [695, 167] width 8 height 8
click at [723, 449] on button "Save" at bounding box center [722, 453] width 62 height 20
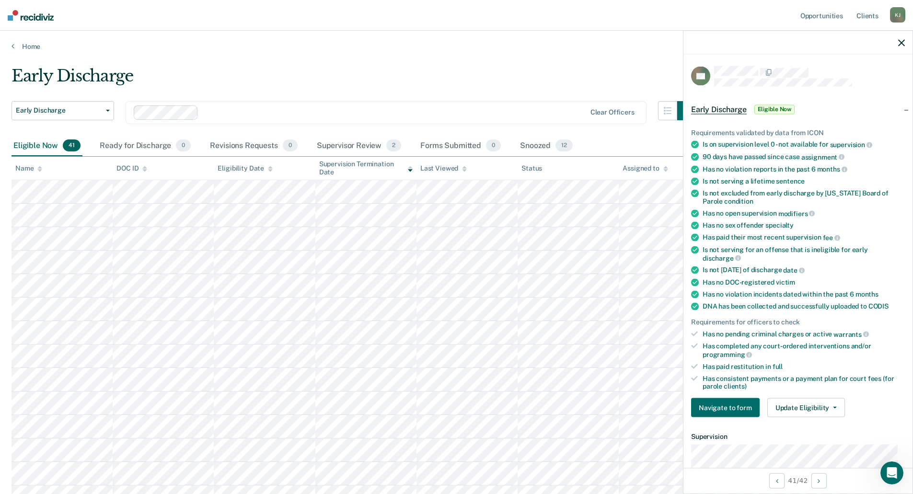
scroll to position [48, 0]
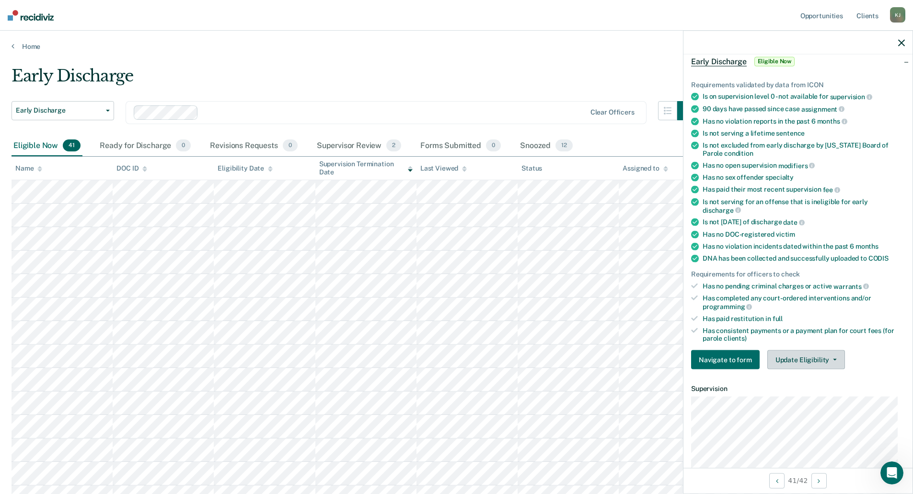
click at [829, 357] on button "Update Eligibility" at bounding box center [807, 359] width 78 height 19
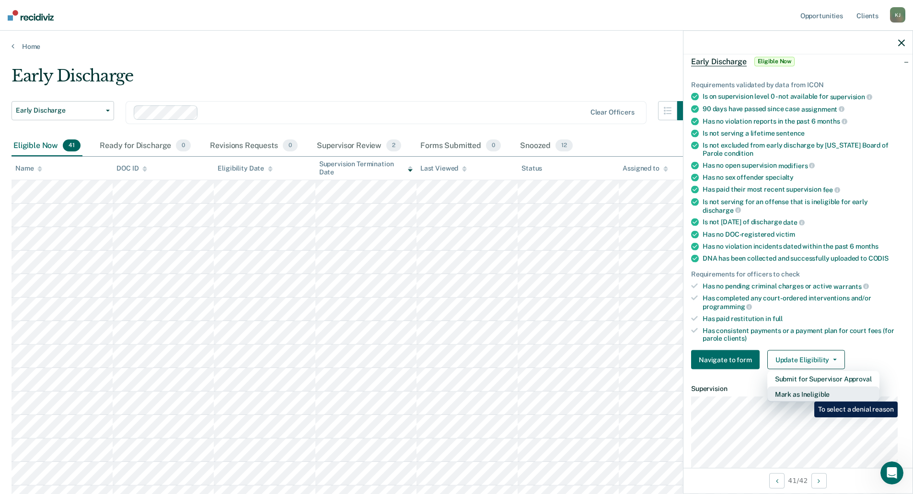
click at [807, 395] on button "Mark as Ineligible" at bounding box center [824, 394] width 112 height 15
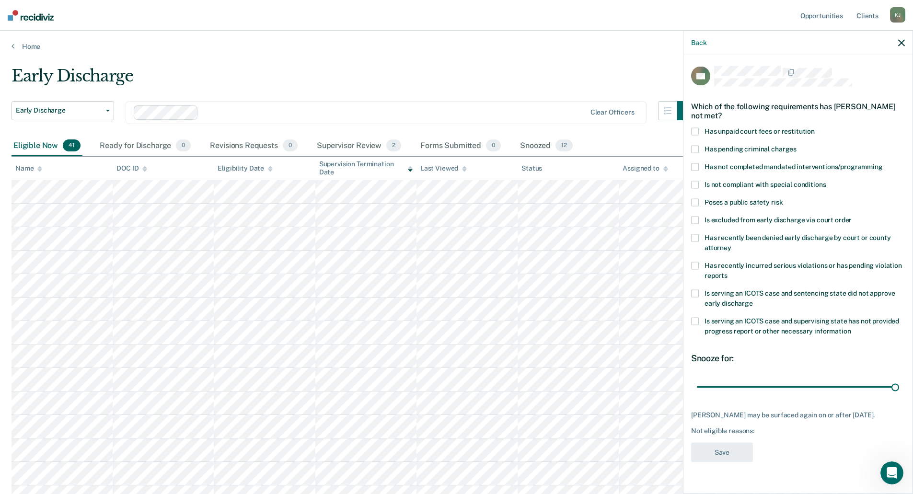
drag, startPoint x: 764, startPoint y: 383, endPoint x: 903, endPoint y: 384, distance: 139.0
type input "90"
click at [899, 384] on input "range" at bounding box center [798, 387] width 202 height 17
click at [692, 130] on span at bounding box center [695, 132] width 8 height 8
click at [693, 264] on span at bounding box center [695, 266] width 8 height 8
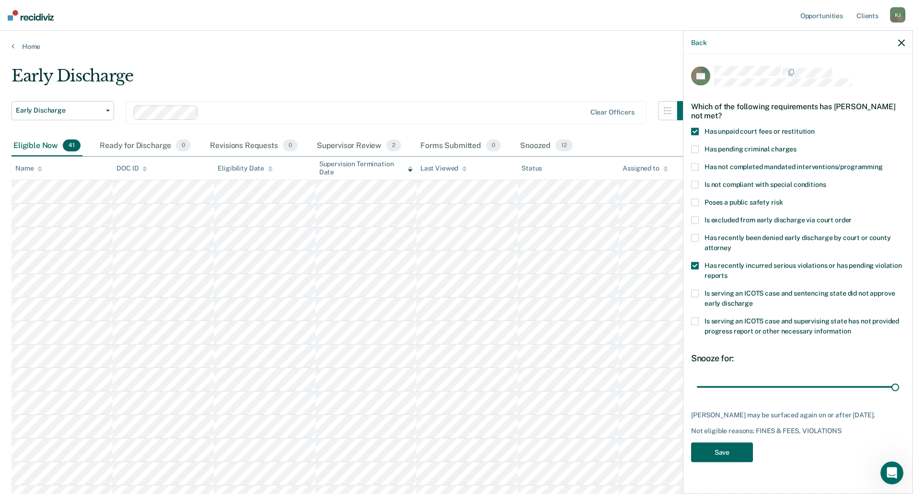
click at [723, 455] on button "Save" at bounding box center [722, 453] width 62 height 20
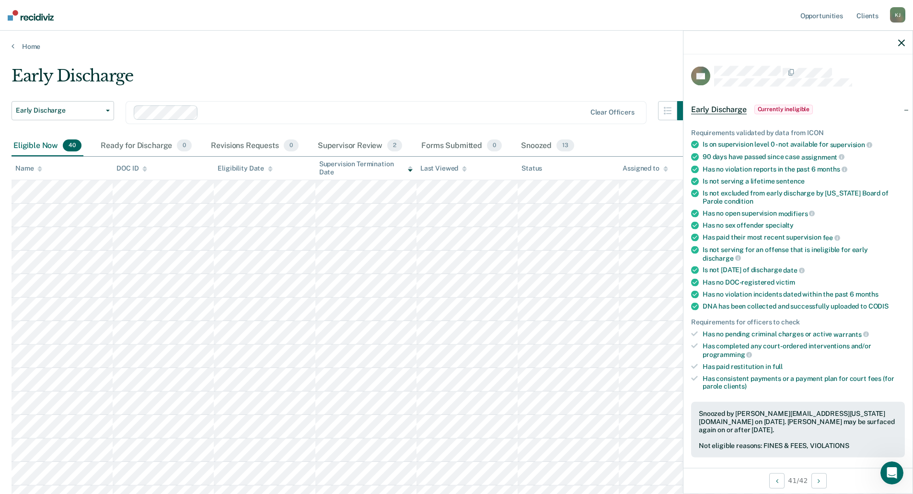
click at [901, 43] on icon "button" at bounding box center [901, 42] width 7 height 7
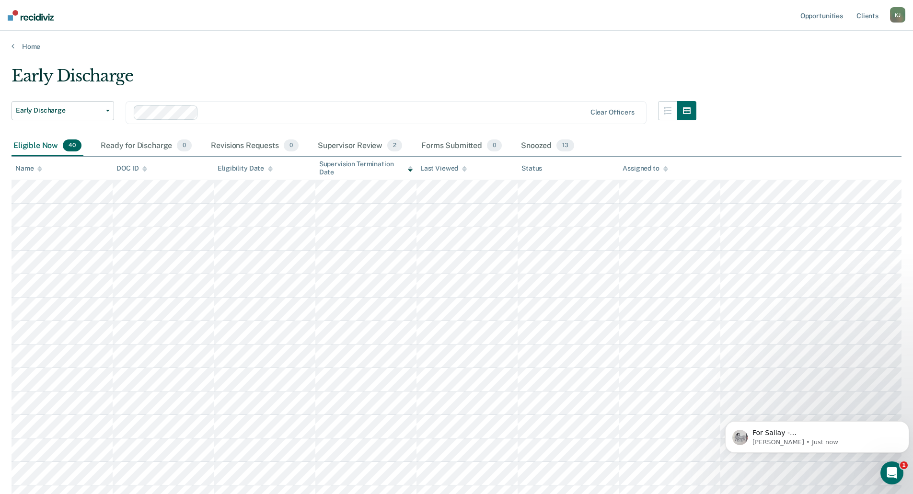
scroll to position [75, 0]
click at [889, 473] on icon "Open Intercom Messenger" at bounding box center [890, 472] width 7 height 8
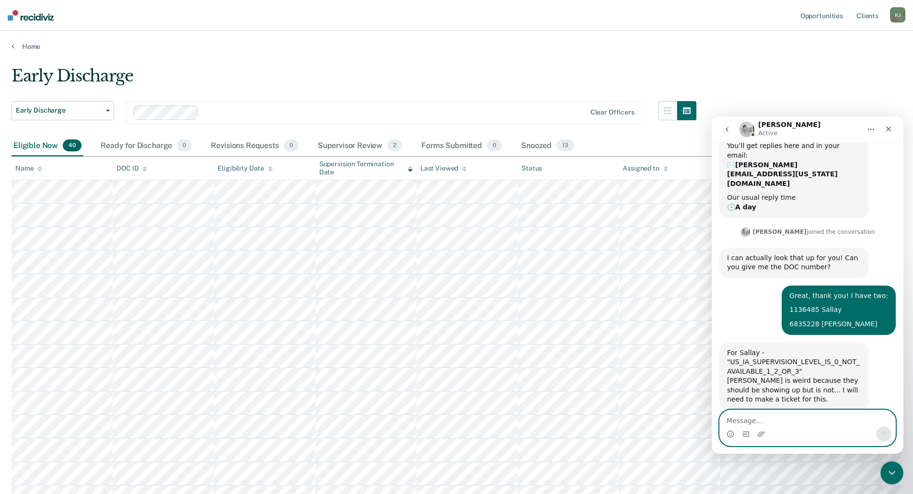
scroll to position [146, 0]
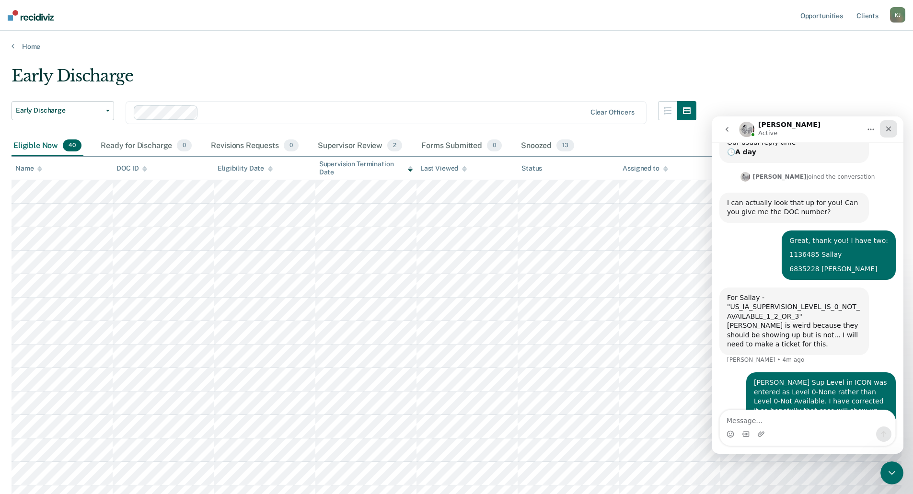
click at [891, 126] on icon "Close" at bounding box center [889, 129] width 8 height 8
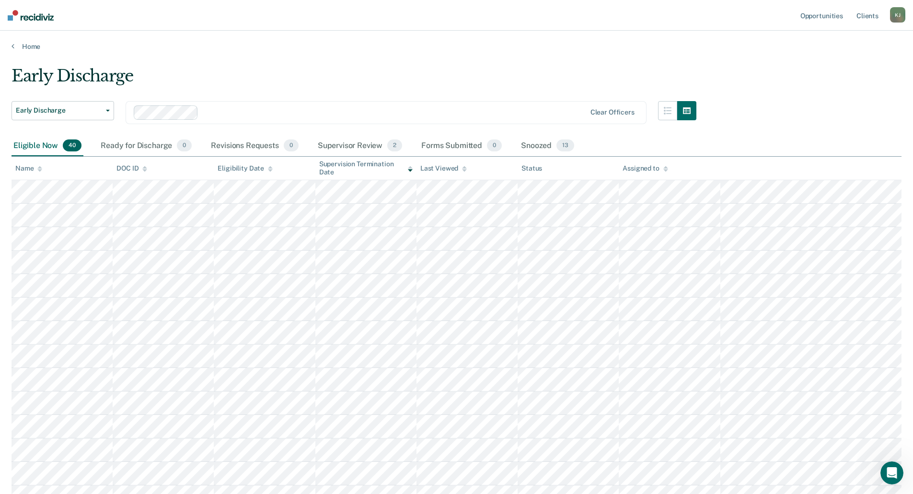
scroll to position [245, 0]
